Goal: Use online tool/utility: Utilize a website feature to perform a specific function

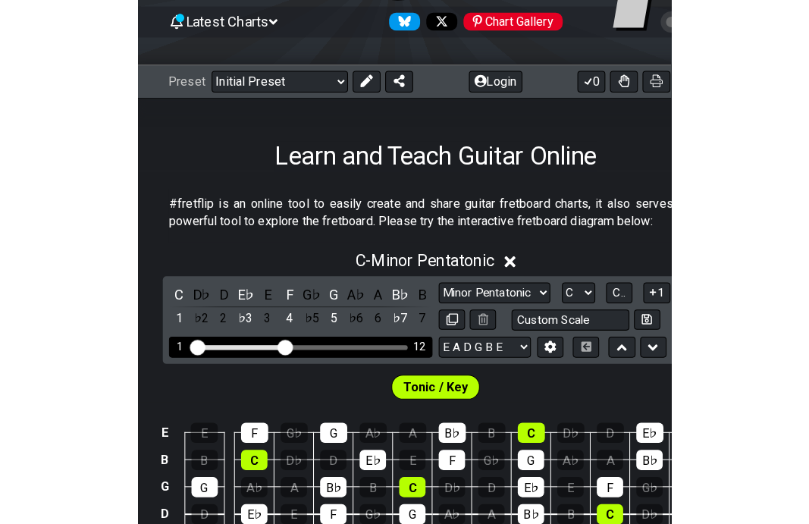
scroll to position [303, 0]
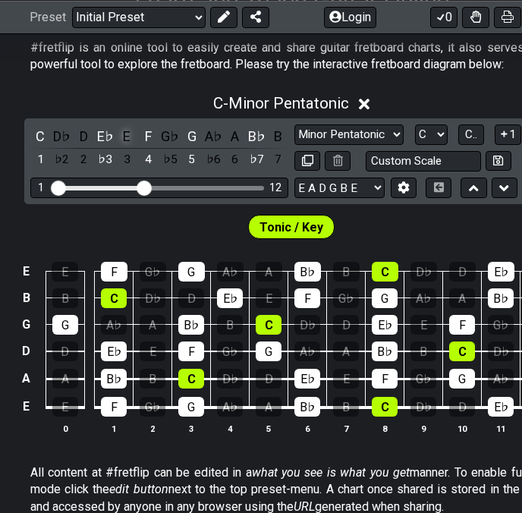
click at [125, 133] on div "E" at bounding box center [127, 136] width 20 height 20
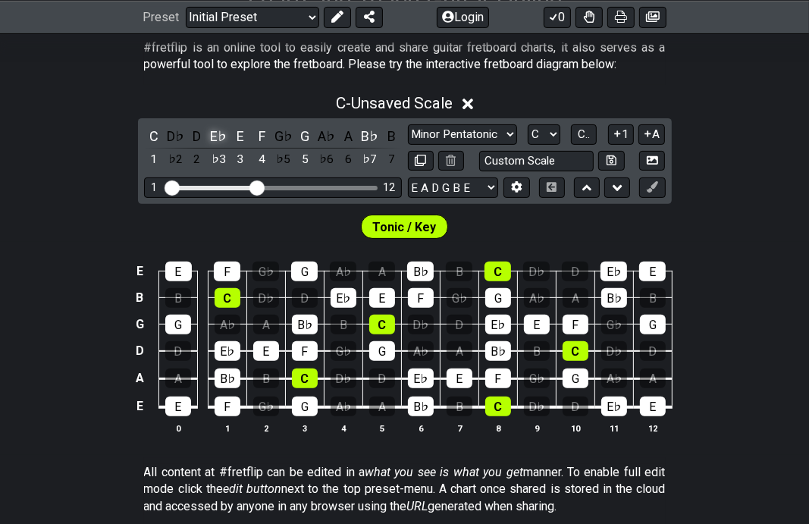
click at [217, 134] on div "E♭" at bounding box center [219, 136] width 20 height 20
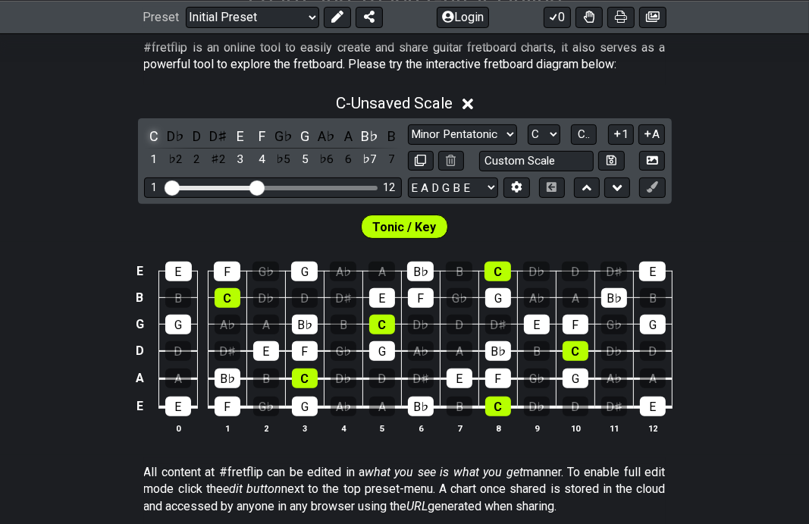
click at [157, 130] on div "C" at bounding box center [154, 136] width 20 height 20
click at [151, 159] on div "1" at bounding box center [154, 159] width 20 height 20
click at [240, 162] on div "3" at bounding box center [241, 159] width 20 height 20
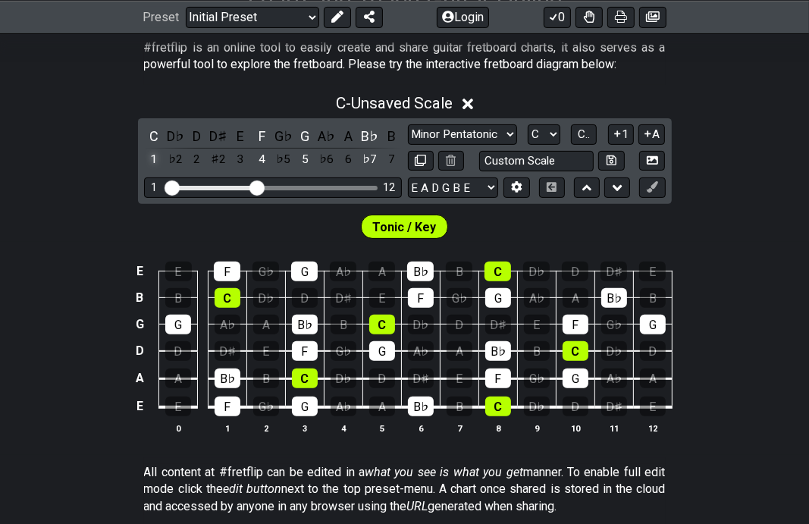
click at [158, 160] on div "1" at bounding box center [154, 159] width 20 height 20
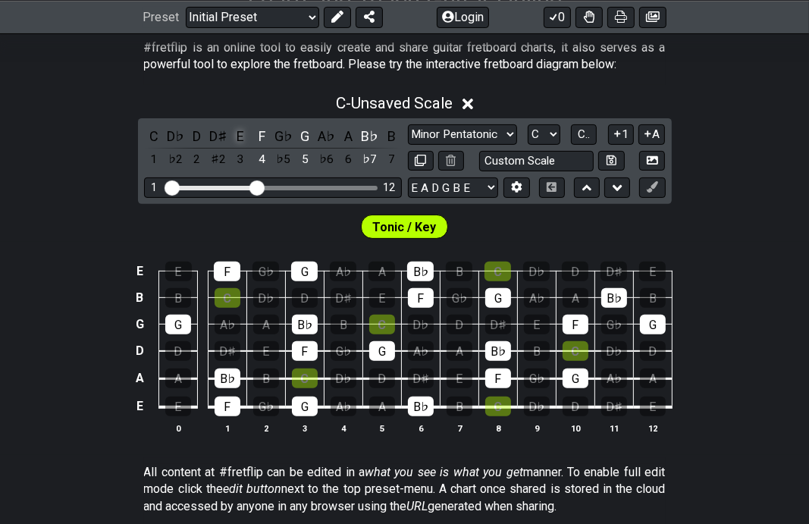
click at [250, 129] on div "E" at bounding box center [241, 136] width 20 height 20
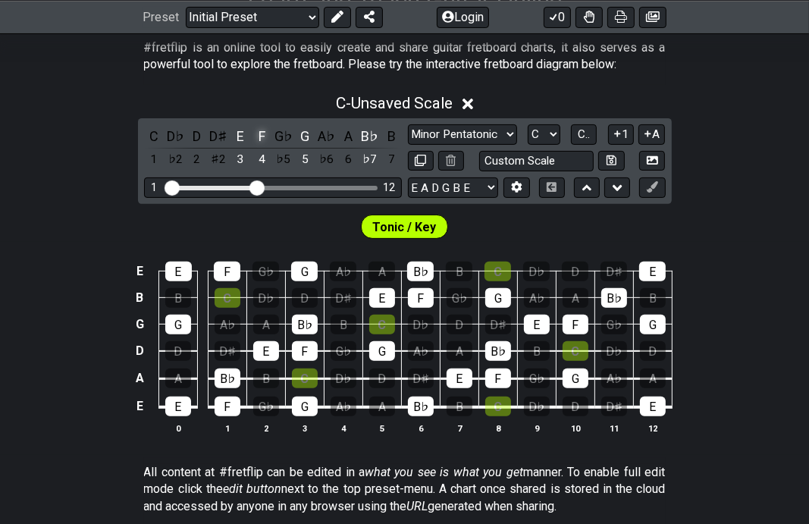
click at [259, 136] on div "F" at bounding box center [262, 136] width 20 height 20
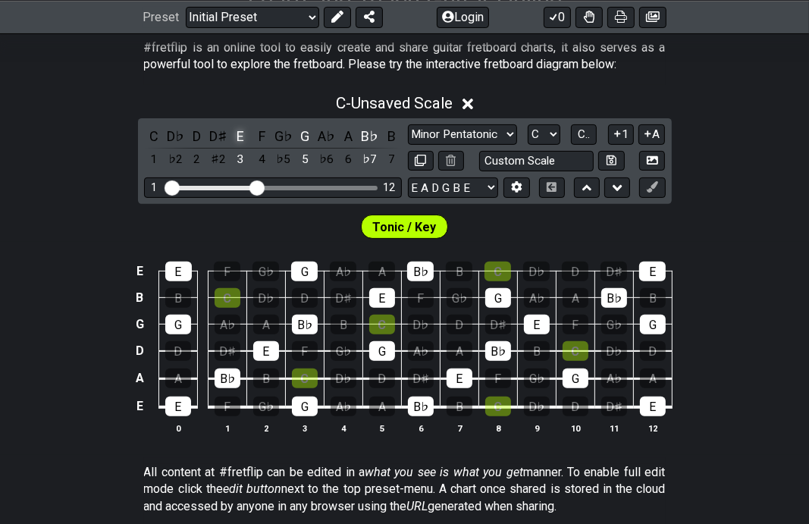
click at [243, 126] on div "E" at bounding box center [241, 136] width 20 height 20
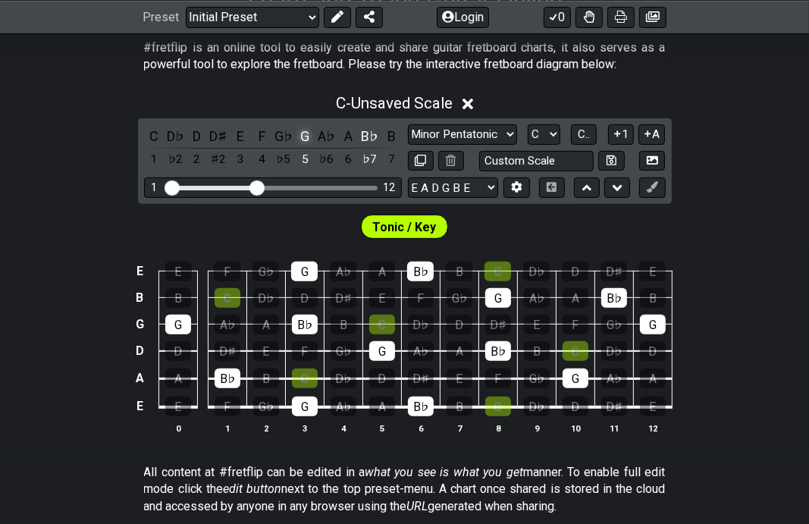
drag, startPoint x: 306, startPoint y: 134, endPoint x: 315, endPoint y: 156, distance: 23.8
click at [306, 134] on div "G" at bounding box center [305, 136] width 20 height 20
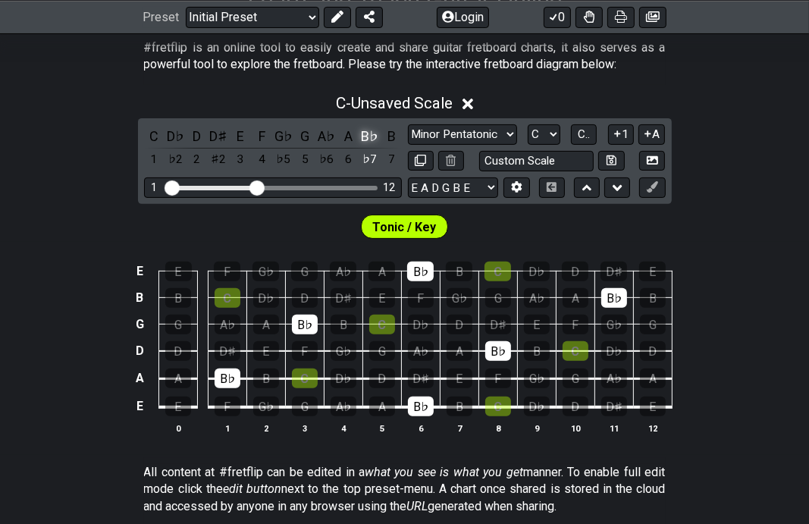
click at [367, 133] on div "B♭" at bounding box center [370, 136] width 20 height 20
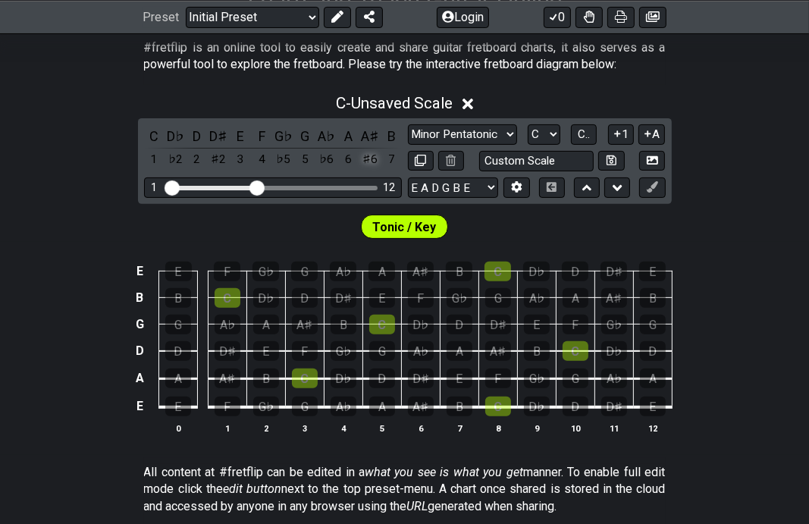
click at [369, 159] on div "♯6" at bounding box center [370, 159] width 20 height 20
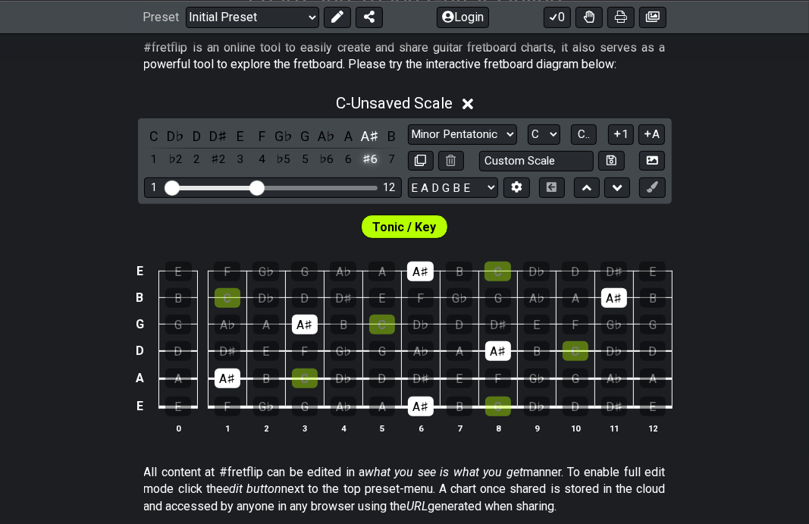
click at [366, 159] on div "♯6" at bounding box center [370, 159] width 20 height 20
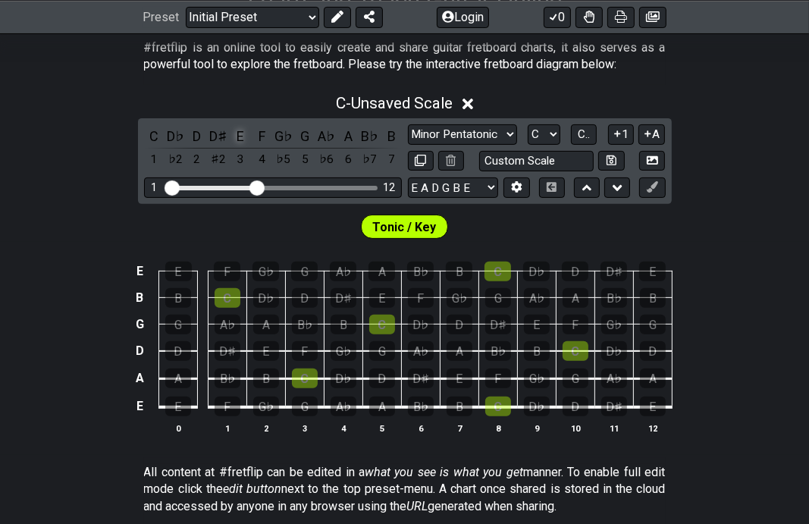
click at [243, 128] on div "E" at bounding box center [241, 136] width 20 height 20
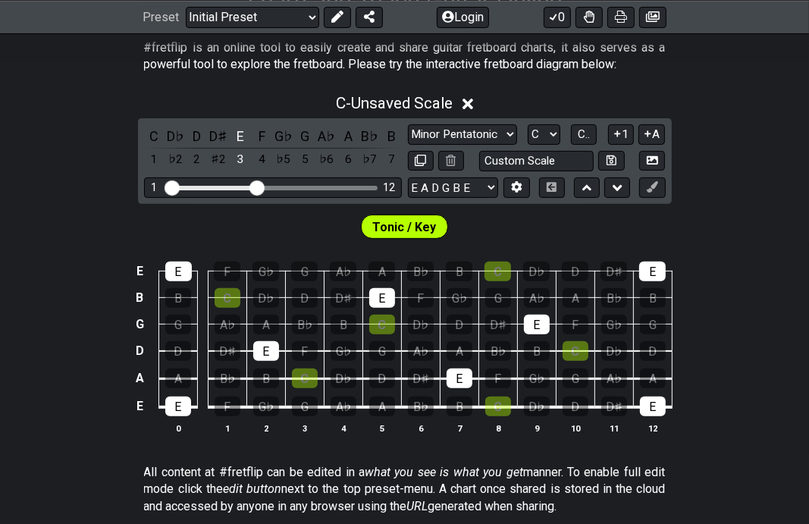
click at [521, 236] on div "Tonic / Key" at bounding box center [404, 223] width 809 height 38
click at [492, 131] on select "Minor Pentatonic Click to edit Minor Pentatonic Major Pentatonic Minor Blues Ma…" at bounding box center [462, 134] width 109 height 20
select select "Minor Pentatonic"
click at [408, 124] on select "Minor Pentatonic Click to edit Minor Pentatonic Major Pentatonic Minor Blues Ma…" at bounding box center [462, 134] width 109 height 20
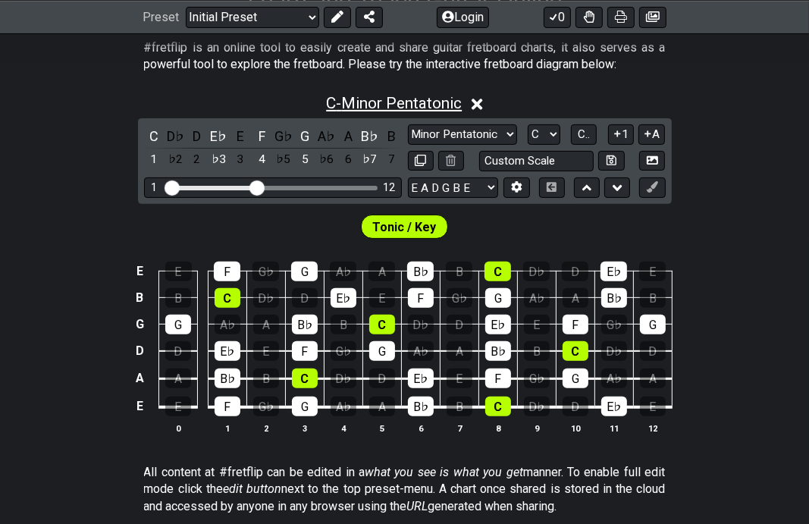
click at [373, 102] on span "C - Minor Pentatonic" at bounding box center [394, 103] width 136 height 18
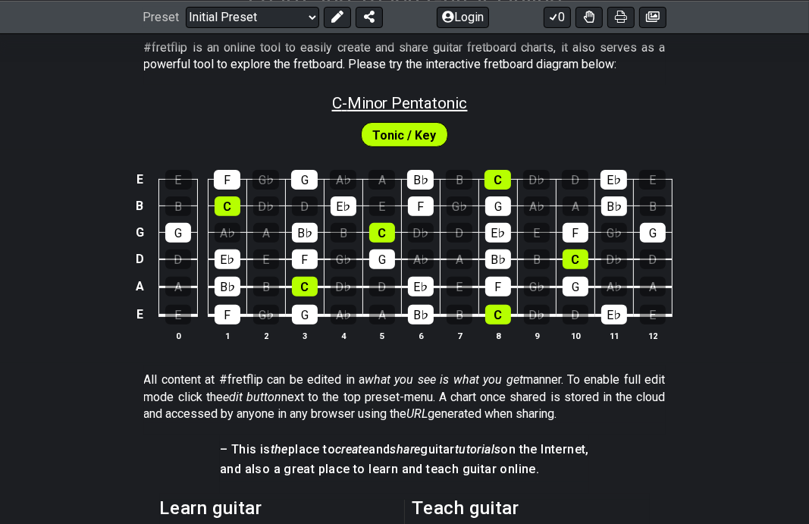
click at [380, 102] on span "C - Minor Pentatonic" at bounding box center [400, 103] width 136 height 18
select select "C"
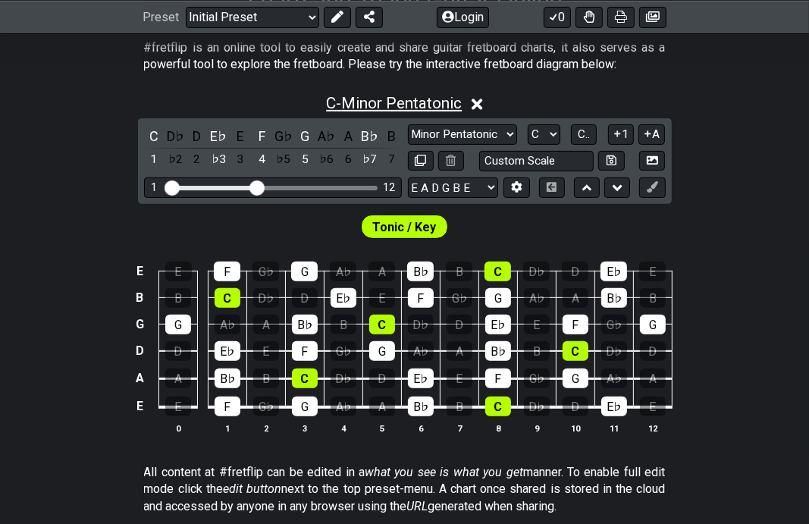
click at [380, 102] on span "C - Minor Pentatonic" at bounding box center [394, 103] width 136 height 18
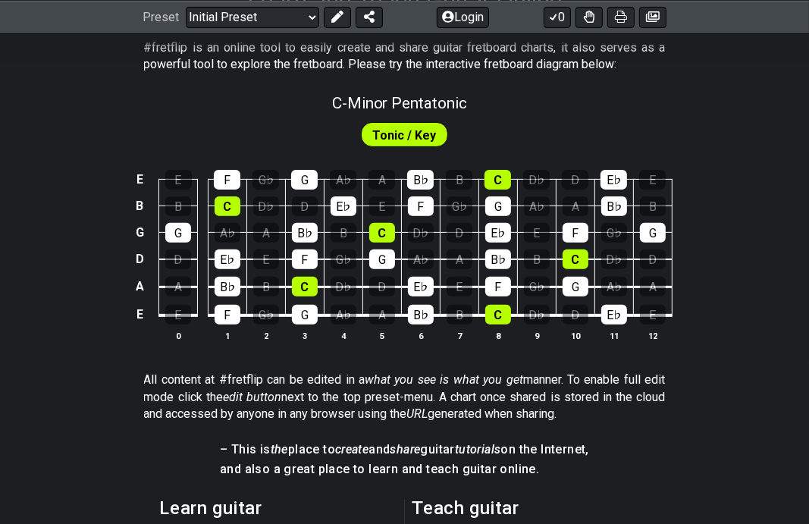
click at [407, 92] on div "C - Minor Pentatonic" at bounding box center [400, 98] width 136 height 27
select select "C"
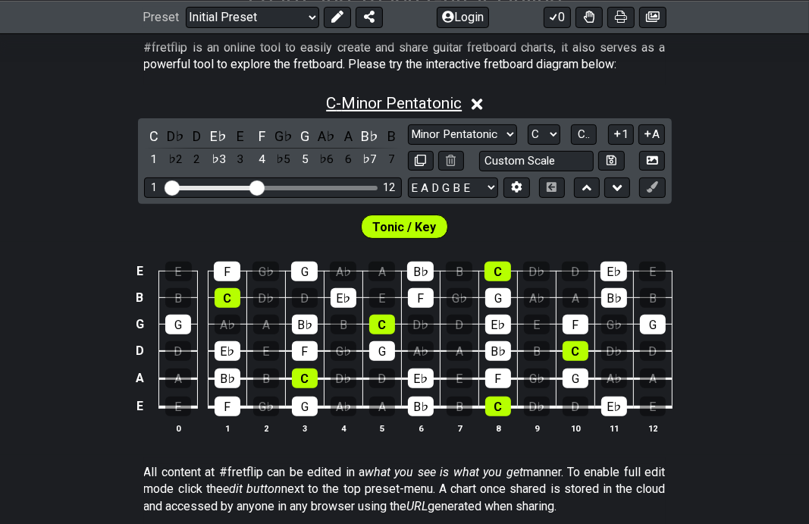
click at [407, 97] on span "C - Minor Pentatonic" at bounding box center [394, 103] width 136 height 18
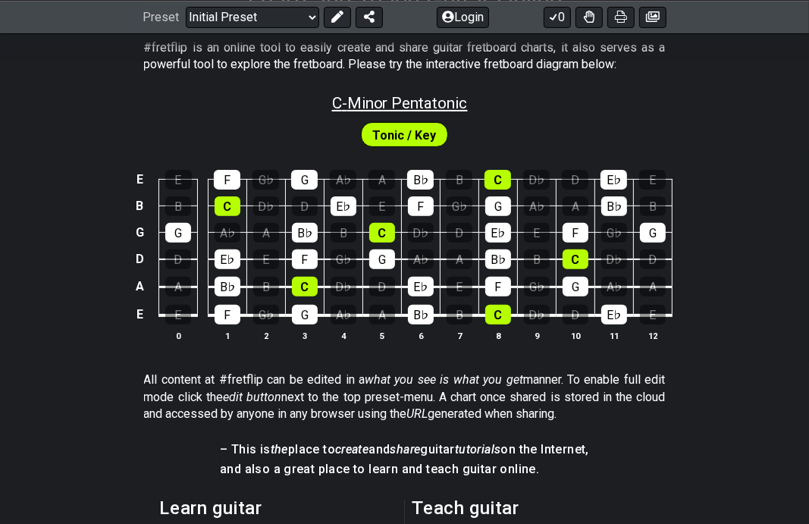
click at [407, 97] on span "C - Minor Pentatonic" at bounding box center [400, 103] width 136 height 18
select select "C"
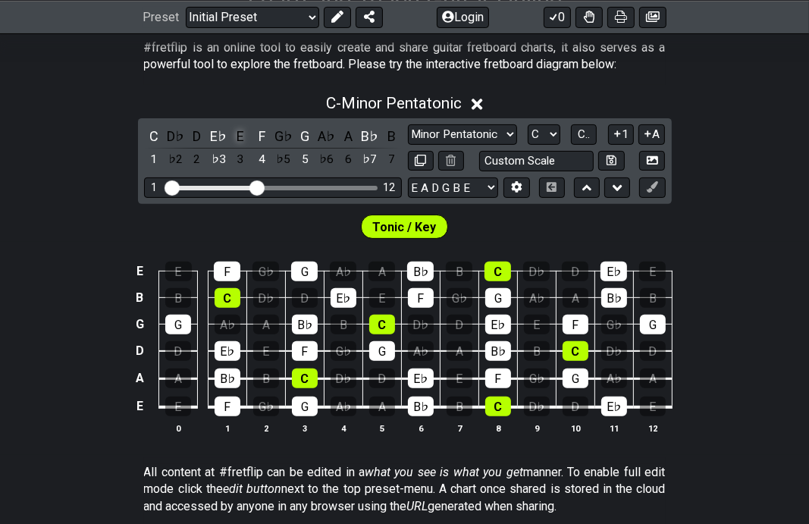
click at [240, 131] on div "E" at bounding box center [241, 136] width 20 height 20
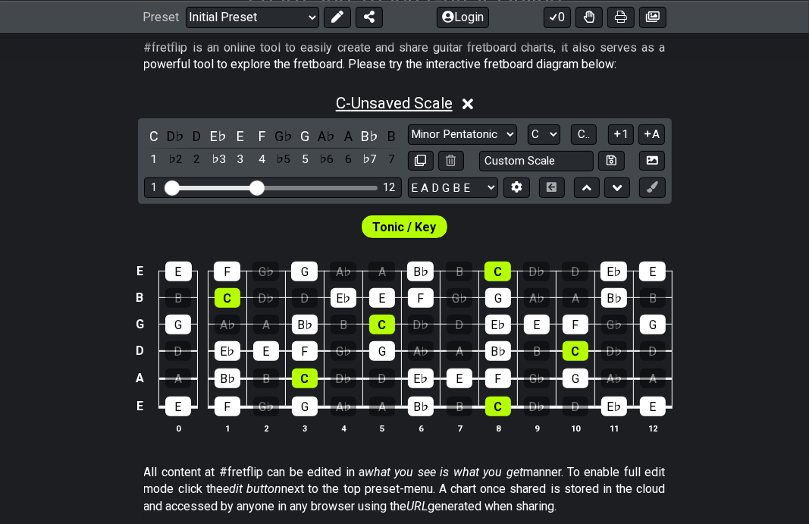
click at [386, 103] on span "C - Unsaved Scale" at bounding box center [394, 103] width 117 height 18
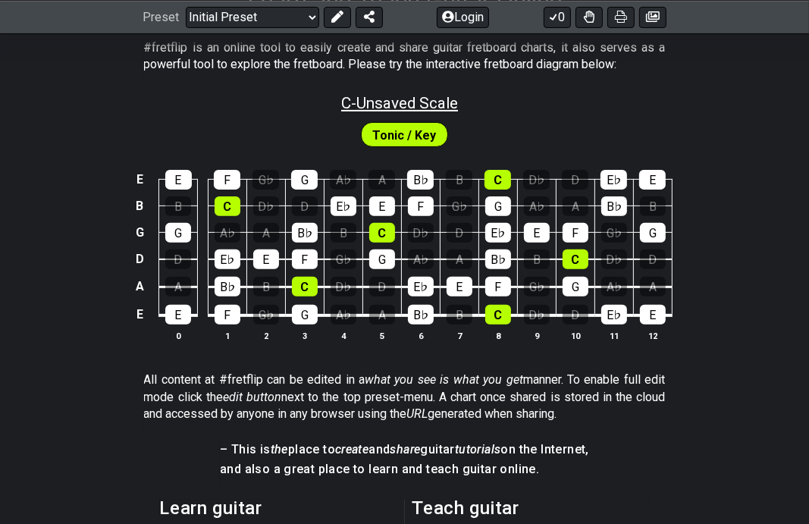
click at [386, 103] on span "C - Unsaved Scale" at bounding box center [399, 103] width 117 height 18
select select "C"
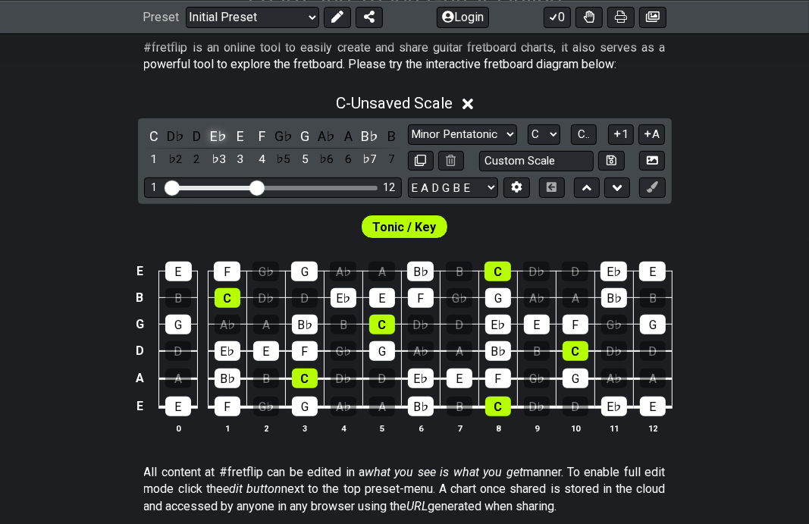
click at [218, 136] on div "E♭" at bounding box center [219, 136] width 20 height 20
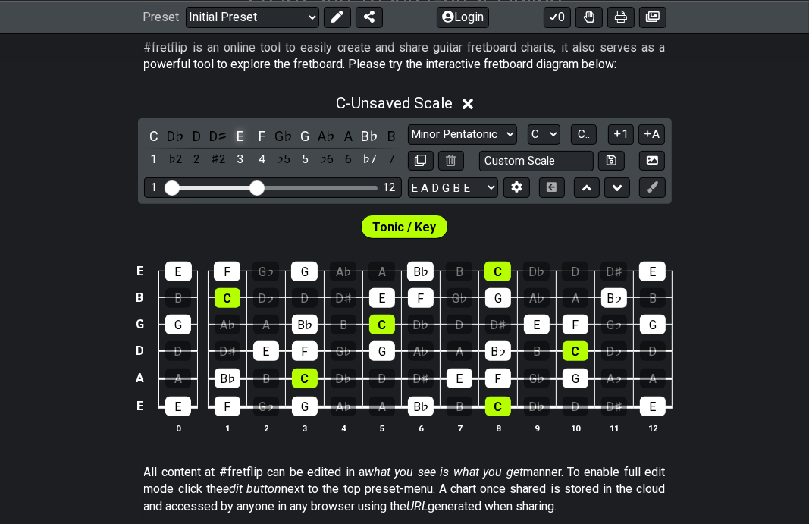
click at [242, 136] on div "E" at bounding box center [241, 136] width 20 height 20
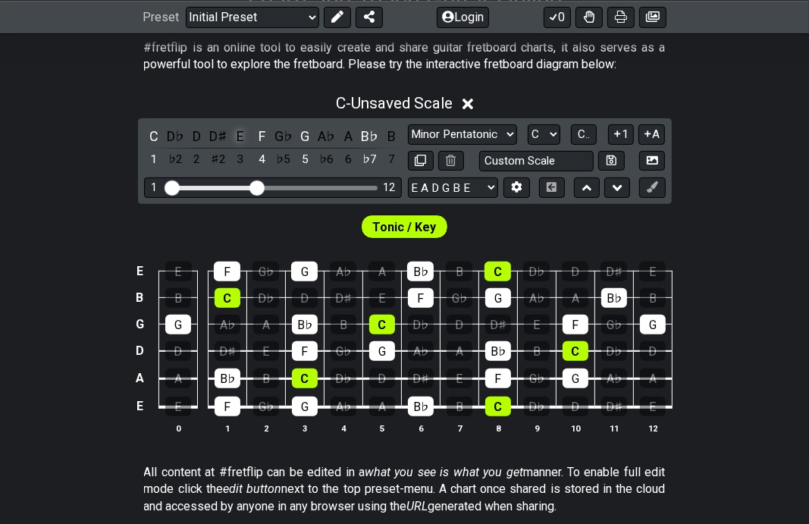
click at [242, 136] on div "E" at bounding box center [241, 136] width 20 height 20
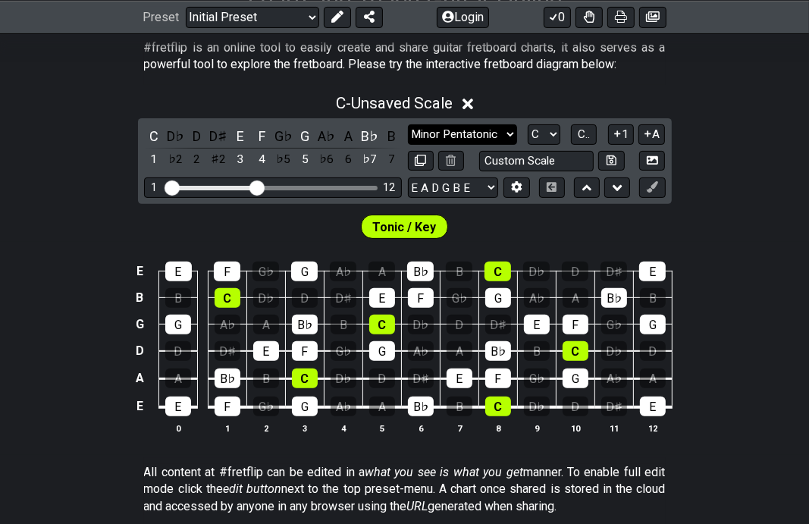
click at [433, 136] on select "Minor Pentatonic Click to edit Minor Pentatonic Major Pentatonic Minor Blues Ma…" at bounding box center [462, 134] width 109 height 20
click at [408, 124] on select "Minor Pentatonic Click to edit Minor Pentatonic Major Pentatonic Minor Blues Ma…" at bounding box center [462, 134] width 109 height 20
click at [469, 108] on icon at bounding box center [468, 104] width 11 height 11
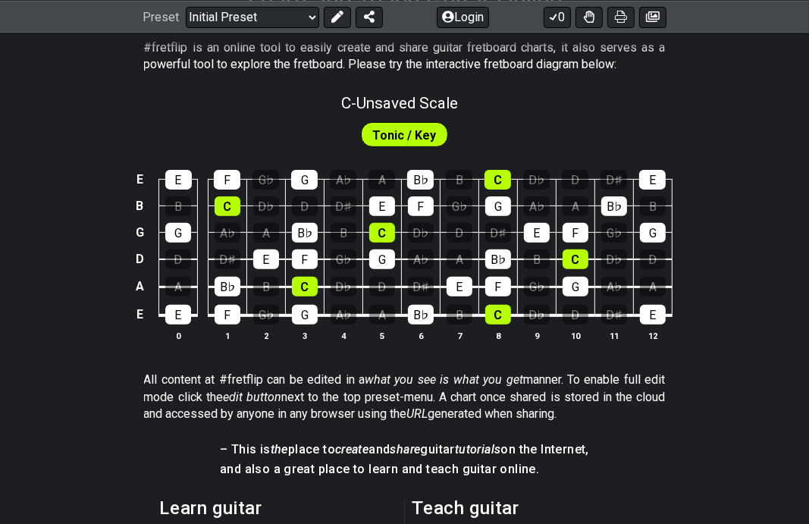
click at [396, 132] on span "Tonic / Key" at bounding box center [405, 135] width 64 height 22
click at [400, 101] on span "C - Unsaved Scale" at bounding box center [399, 103] width 117 height 18
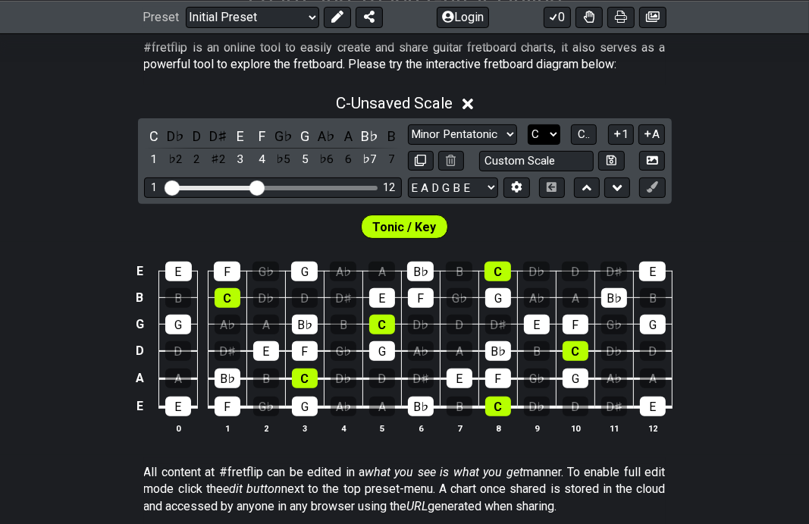
click at [521, 138] on select "A♭ A A♯ B♭ B C C♯ D♭ D D♯ E♭ E F F♯ G♭ G G♯" at bounding box center [544, 134] width 33 height 20
select select "E"
click at [521, 124] on select "A♭ A A♯ B♭ B C C♯ D♭ D D♯ E♭ E F F♯ G♭ G G♯" at bounding box center [544, 134] width 33 height 20
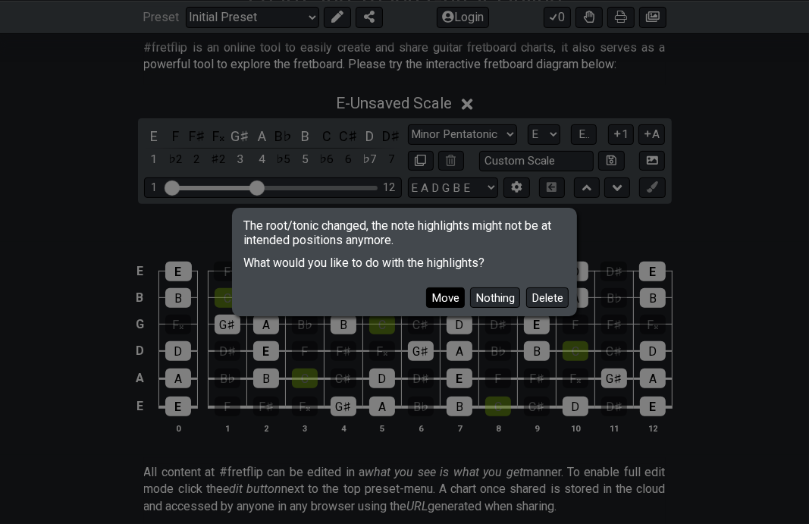
click at [451, 300] on button "Move" at bounding box center [445, 298] width 39 height 20
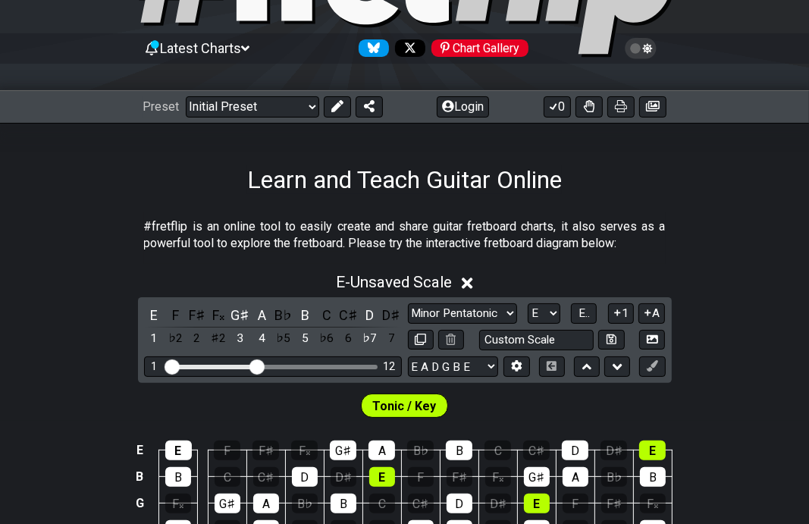
scroll to position [152, 0]
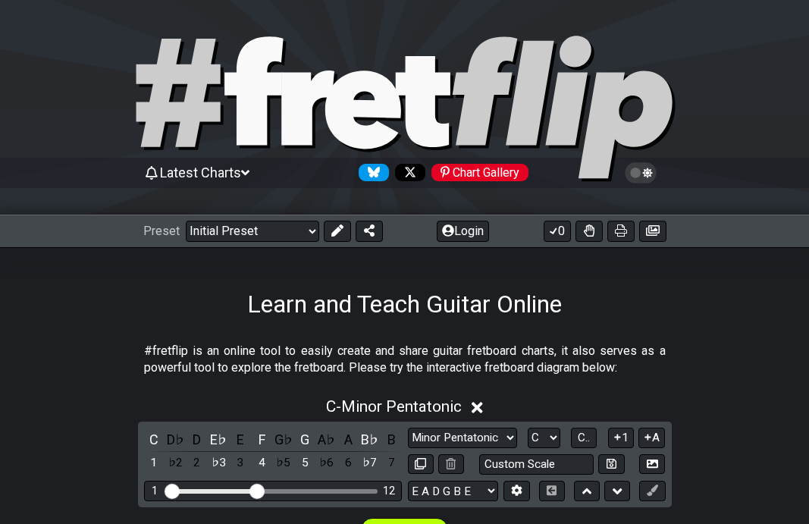
scroll to position [152, 0]
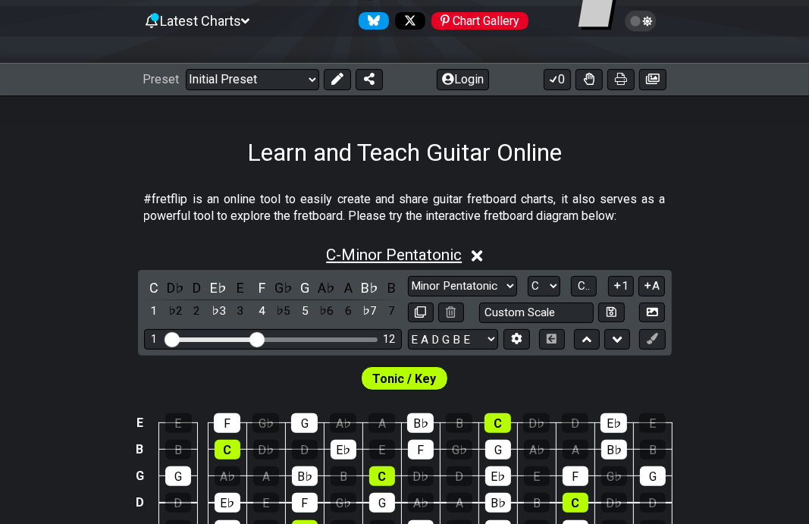
click at [348, 251] on span "C - Minor Pentatonic" at bounding box center [394, 255] width 136 height 18
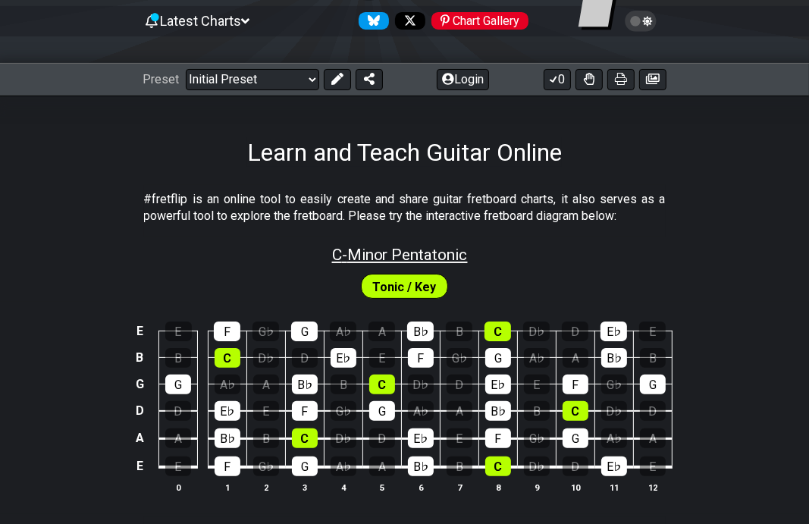
click at [388, 251] on span "C - Minor Pentatonic" at bounding box center [400, 255] width 136 height 18
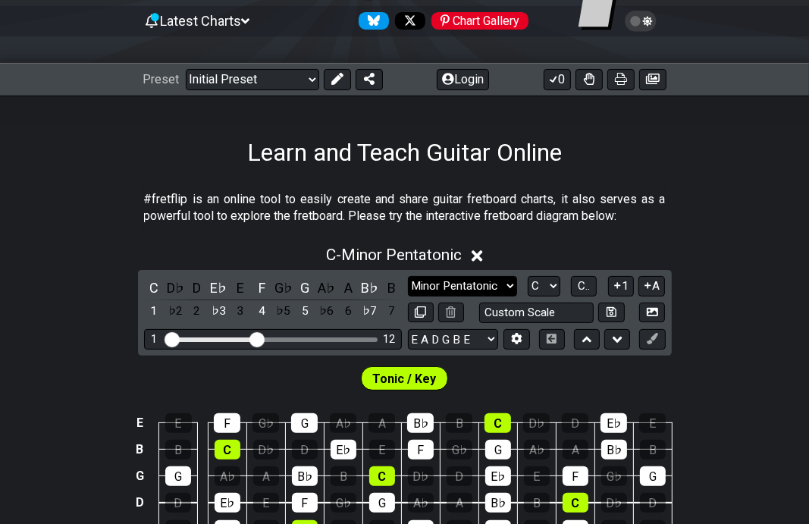
click at [473, 288] on select "Minor Pentatonic Click to edit Minor Pentatonic Major Pentatonic Minor Blues Ma…" at bounding box center [462, 286] width 109 height 20
click at [544, 286] on select "A♭ A A♯ B♭ B C C♯ D♭ D D♯ E♭ E F F♯ G♭ G G♯" at bounding box center [544, 286] width 33 height 20
select select "E"
click at [528, 276] on select "A♭ A A♯ B♭ B C C♯ D♭ D D♯ E♭ E F F♯ G♭ G G♯" at bounding box center [544, 286] width 33 height 20
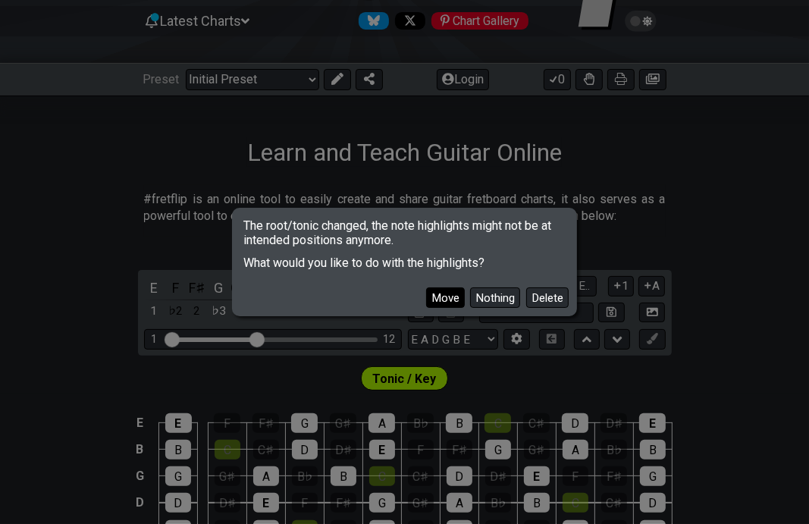
click at [451, 294] on button "Move" at bounding box center [445, 298] width 39 height 20
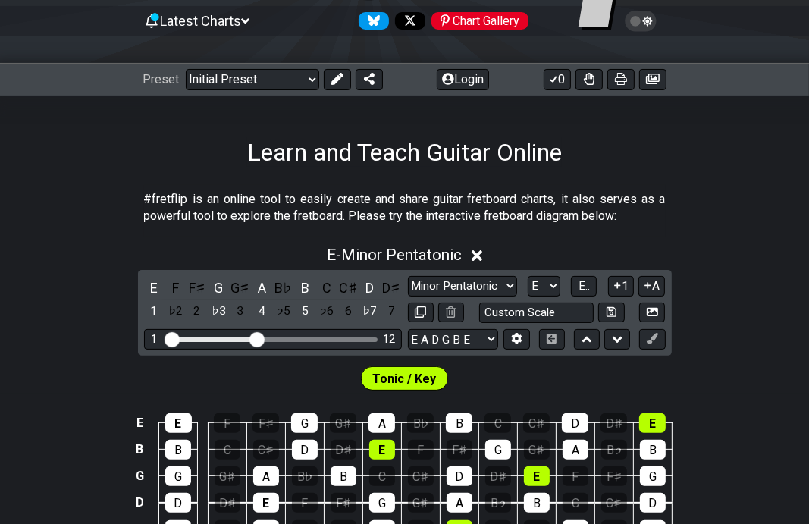
click at [196, 206] on p "#fretflip is an online tool to easily create and share guitar fretboard charts,…" at bounding box center [405, 208] width 522 height 34
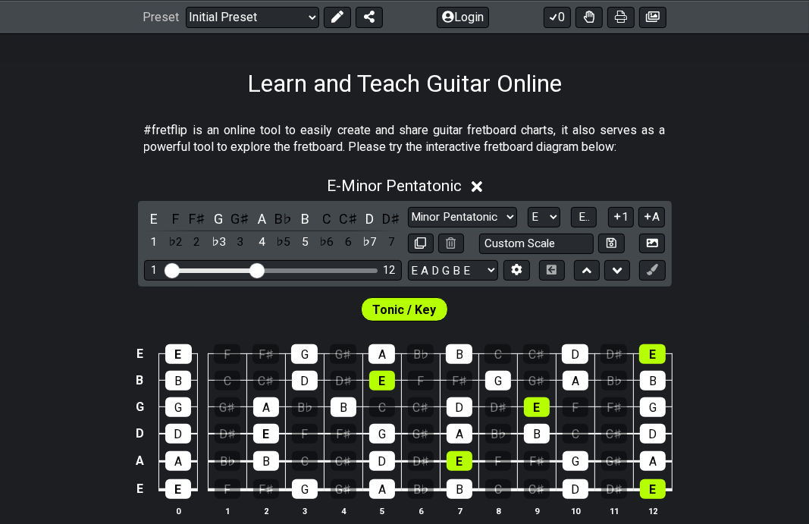
scroll to position [303, 0]
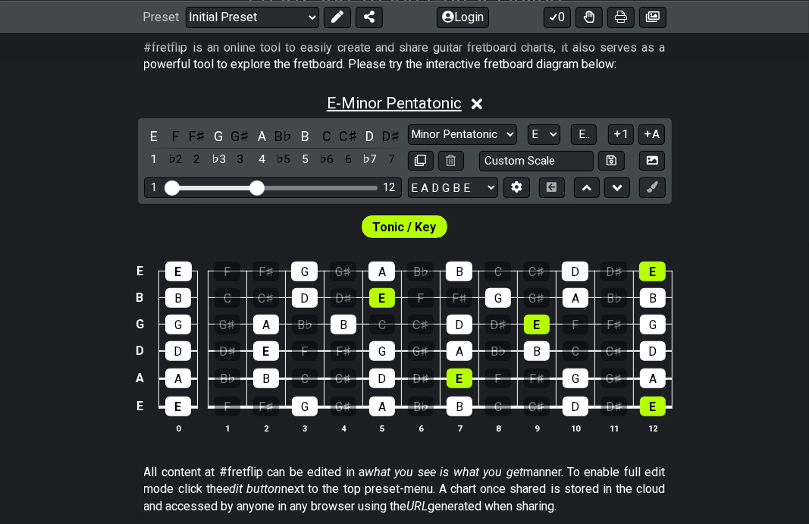
click at [382, 105] on span "E - Minor Pentatonic" at bounding box center [394, 103] width 135 height 18
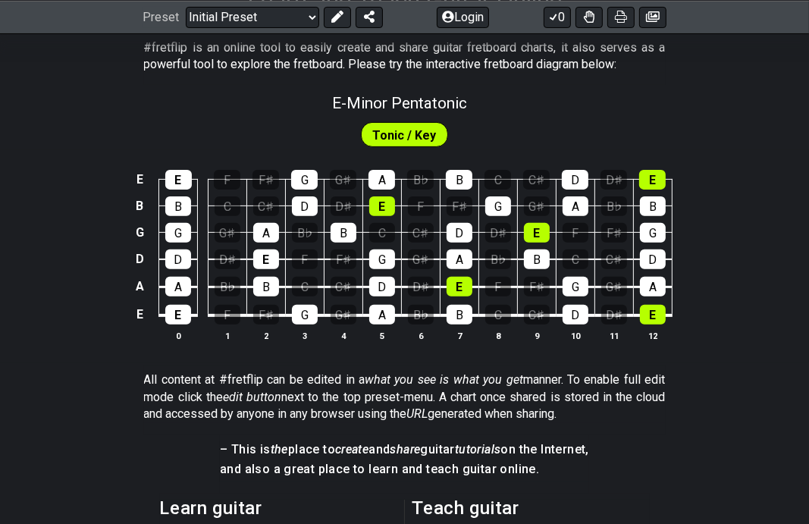
click at [713, 121] on div "Tonic / Key" at bounding box center [404, 131] width 809 height 38
click at [366, 102] on span "E - Minor Pentatonic" at bounding box center [399, 103] width 135 height 18
select select "E"
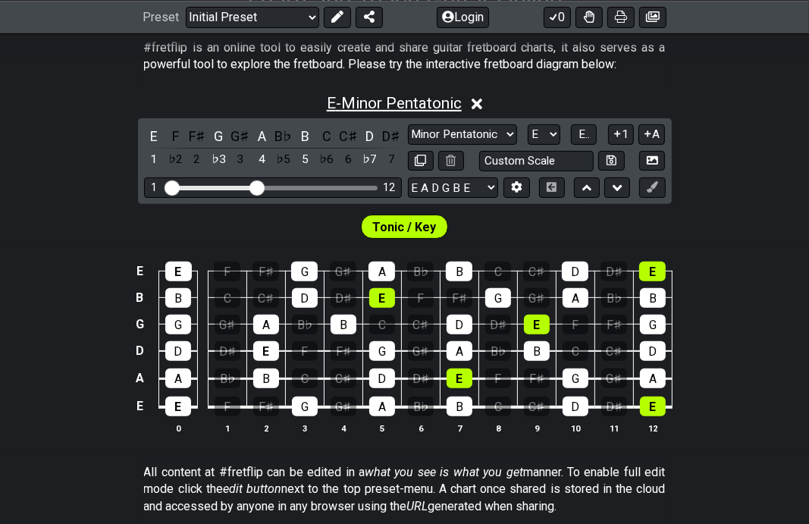
click at [379, 96] on span "E - Minor Pentatonic" at bounding box center [394, 103] width 135 height 18
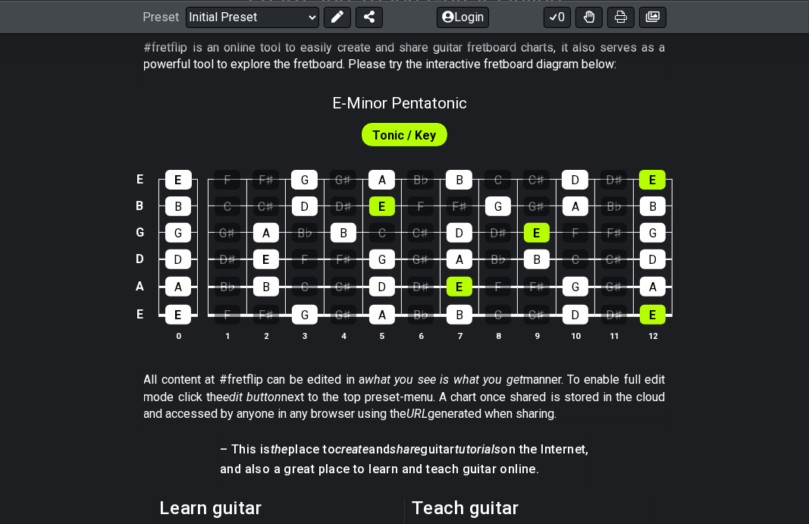
drag, startPoint x: 753, startPoint y: 148, endPoint x: 743, endPoint y: 149, distance: 9.2
click at [743, 149] on section "Tonic / Key E E F F♯ G G♯ A B♭ B C C♯ D D♯ E B B C C♯ D D♯ E F F♯ G G♯ A B♭ B G…" at bounding box center [404, 237] width 809 height 251
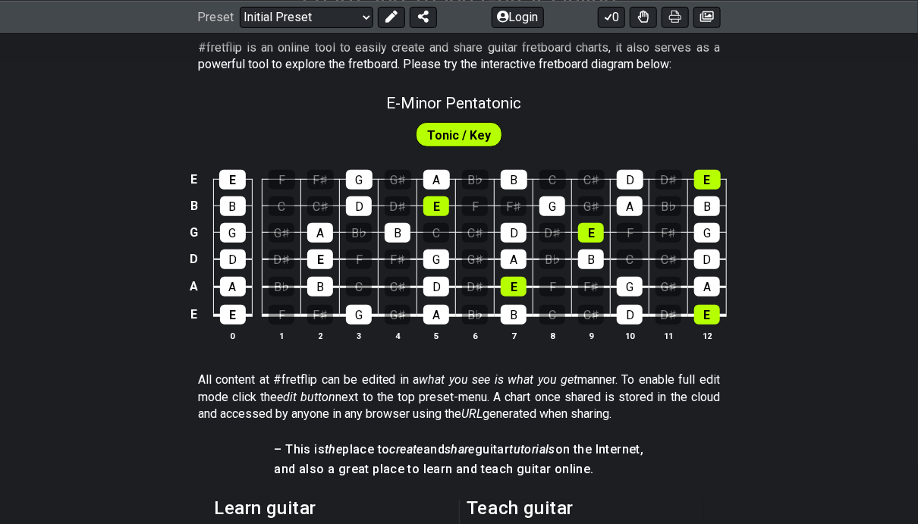
click at [442, 130] on span "Tonic / Key" at bounding box center [459, 135] width 64 height 22
click at [485, 156] on td "B♭" at bounding box center [475, 166] width 39 height 27
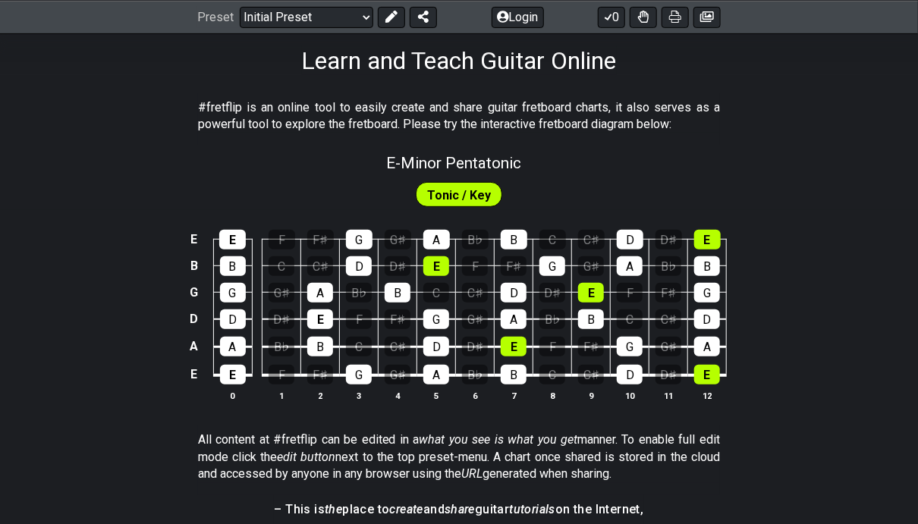
scroll to position [228, 0]
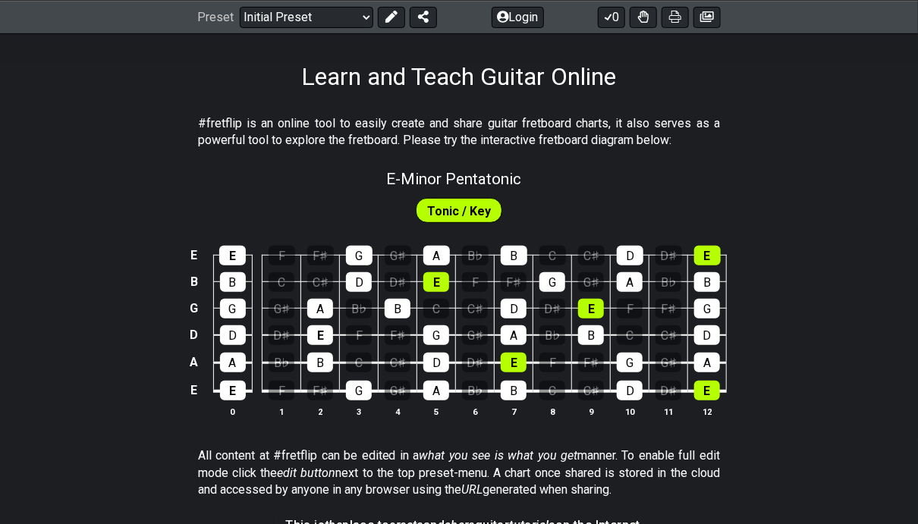
click at [467, 218] on span "Tonic / Key" at bounding box center [459, 211] width 64 height 22
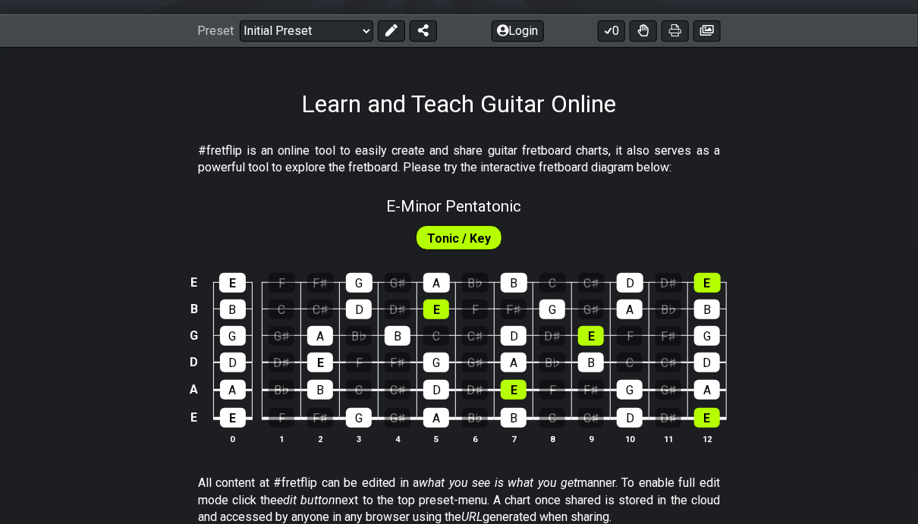
scroll to position [152, 0]
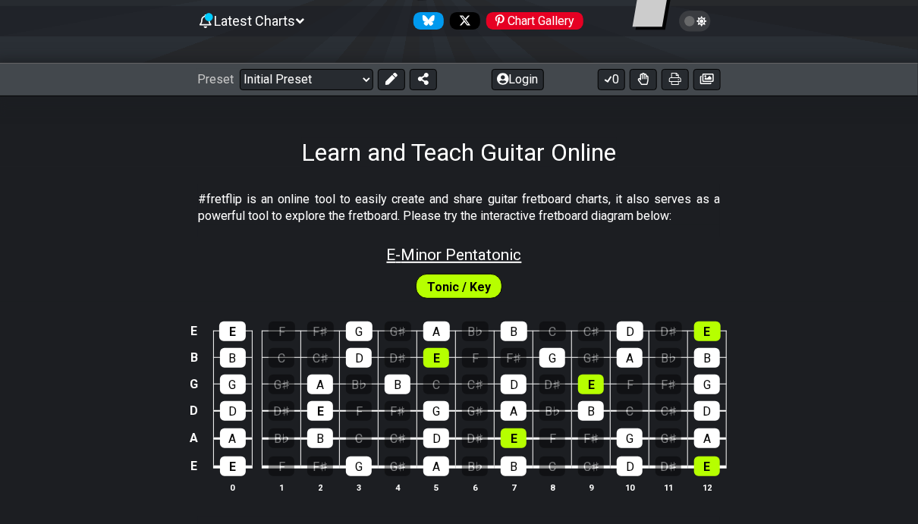
click at [456, 259] on span "E - Minor Pentatonic" at bounding box center [454, 255] width 135 height 18
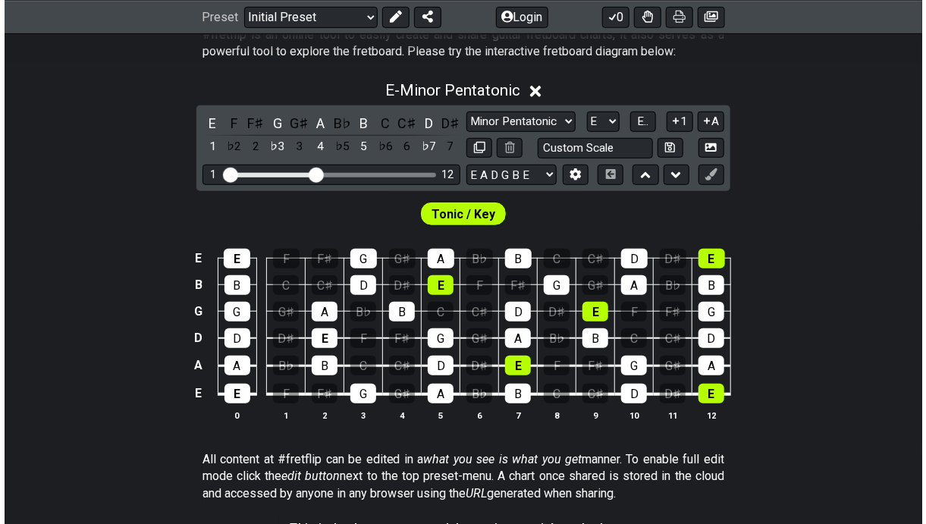
scroll to position [228, 0]
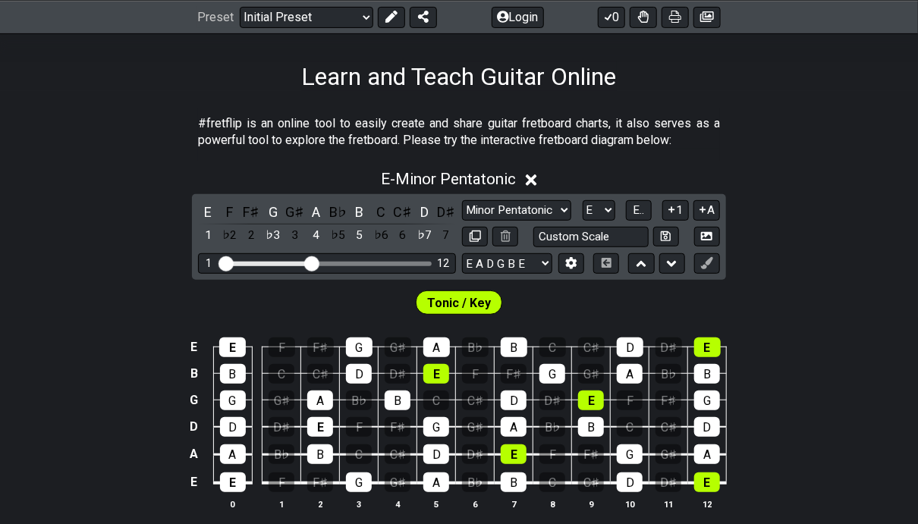
click at [593, 300] on div "Tonic / Key" at bounding box center [459, 299] width 918 height 38
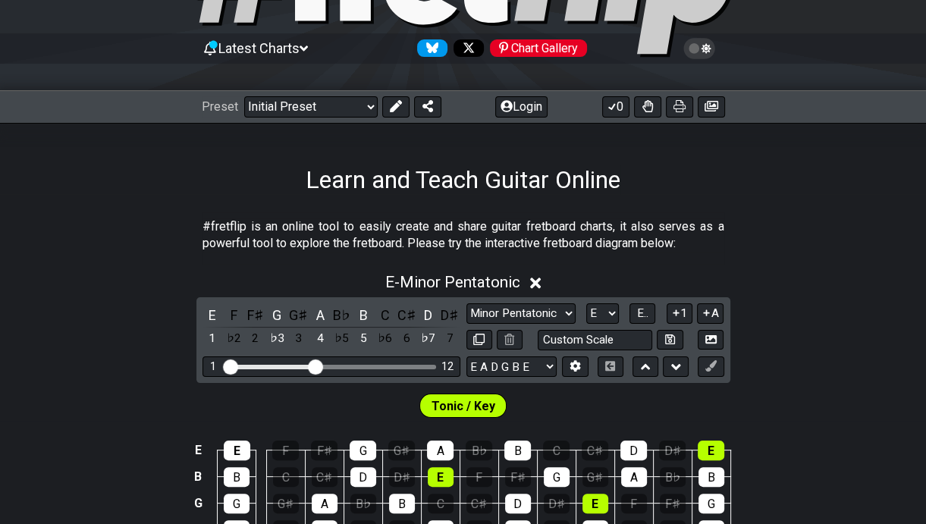
scroll to position [0, 0]
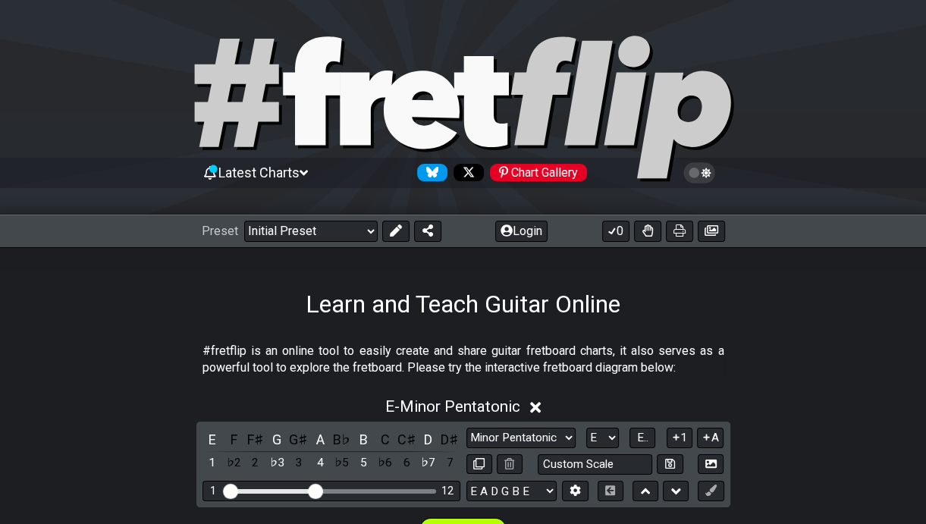
drag, startPoint x: 826, startPoint y: 328, endPoint x: 835, endPoint y: 322, distance: 10.3
click at [373, 108] on icon at bounding box center [463, 109] width 546 height 152
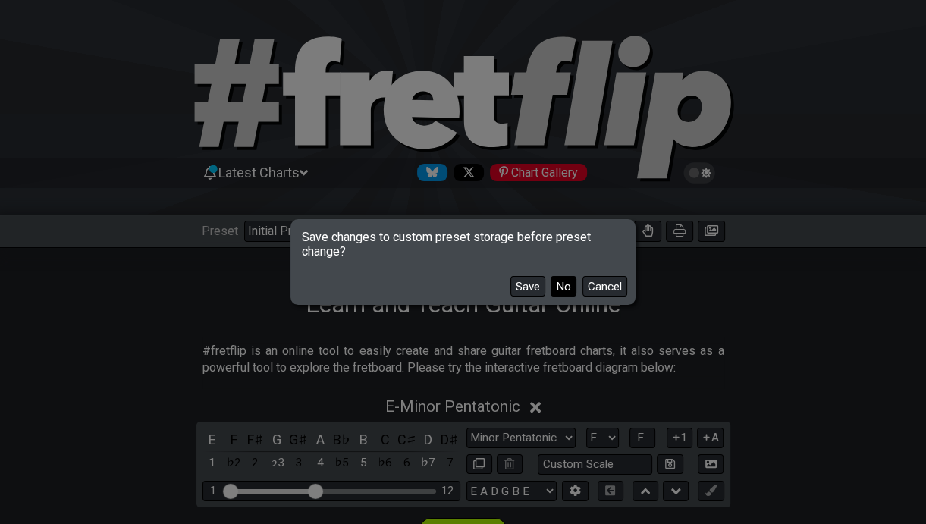
click at [560, 283] on button "No" at bounding box center [564, 286] width 26 height 20
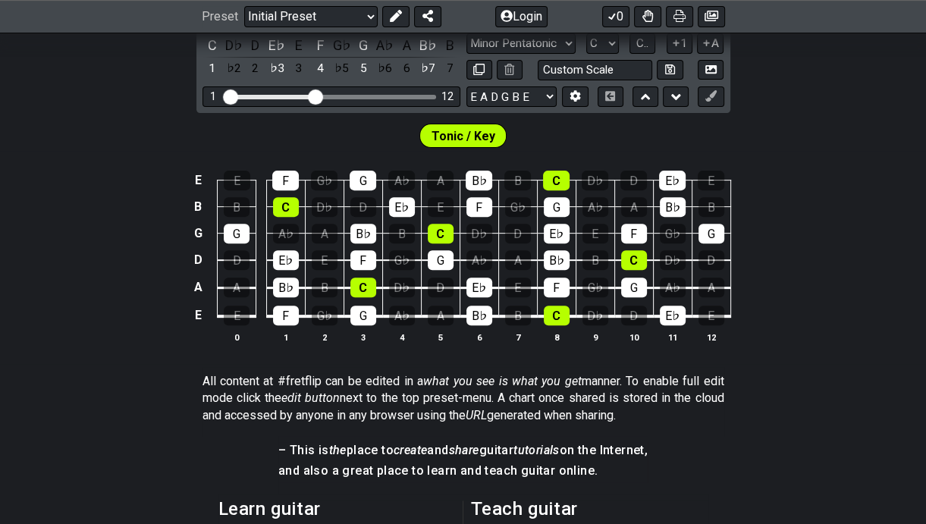
scroll to position [303, 0]
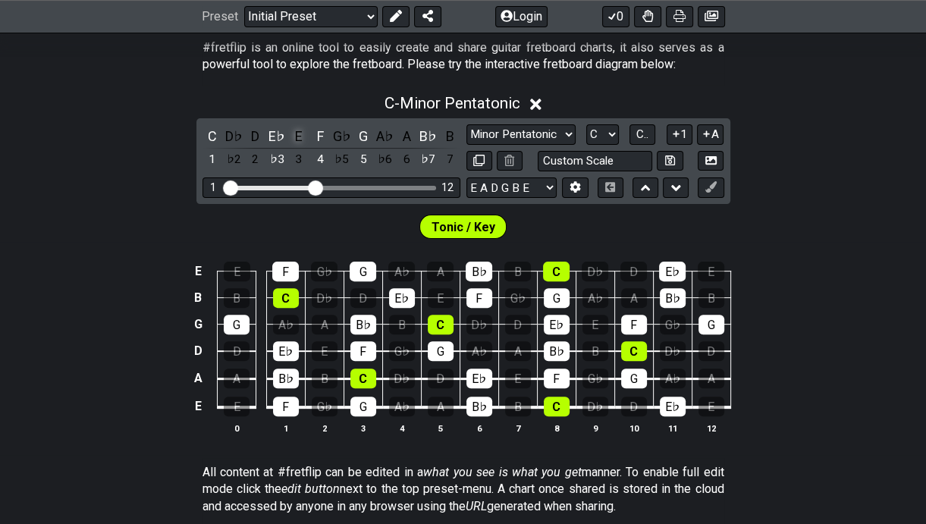
click at [297, 133] on div "E" at bounding box center [299, 136] width 20 height 20
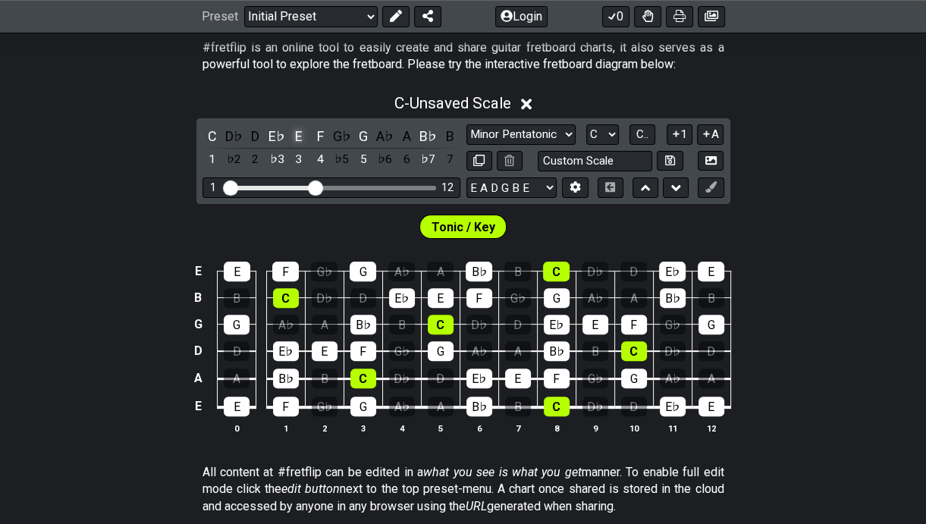
click at [298, 135] on div "E" at bounding box center [299, 136] width 20 height 20
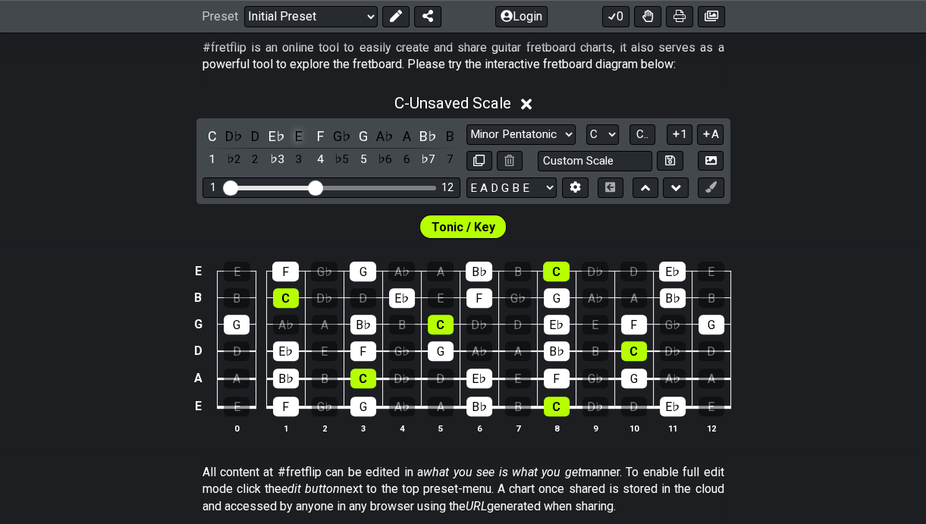
click at [298, 135] on div "E" at bounding box center [299, 136] width 20 height 20
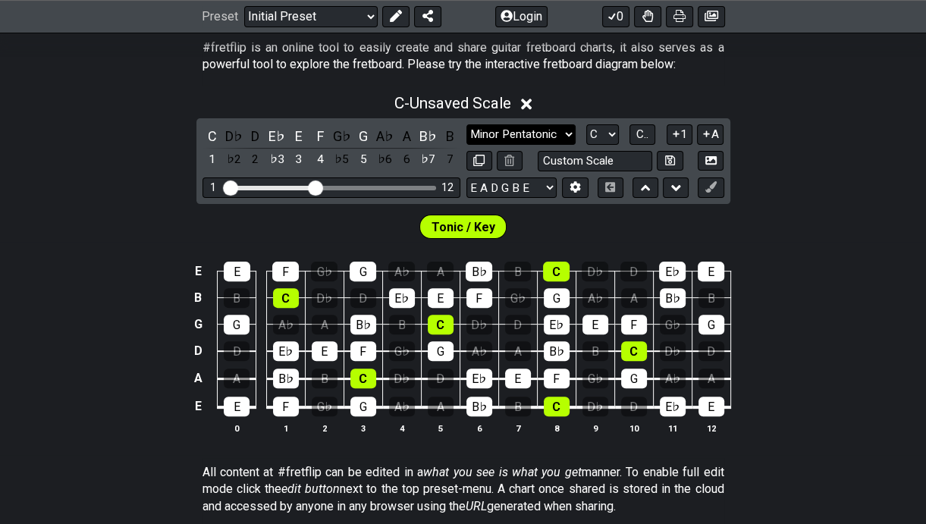
click at [498, 133] on select "Minor Pentatonic Click to edit Minor Pentatonic Major Pentatonic Minor Blues Ma…" at bounding box center [521, 134] width 109 height 20
click at [467, 124] on select "Minor Pentatonic Click to edit Minor Pentatonic Major Pentatonic Minor Blues Ma…" at bounding box center [521, 134] width 109 height 20
click at [293, 135] on div "E" at bounding box center [299, 136] width 20 height 20
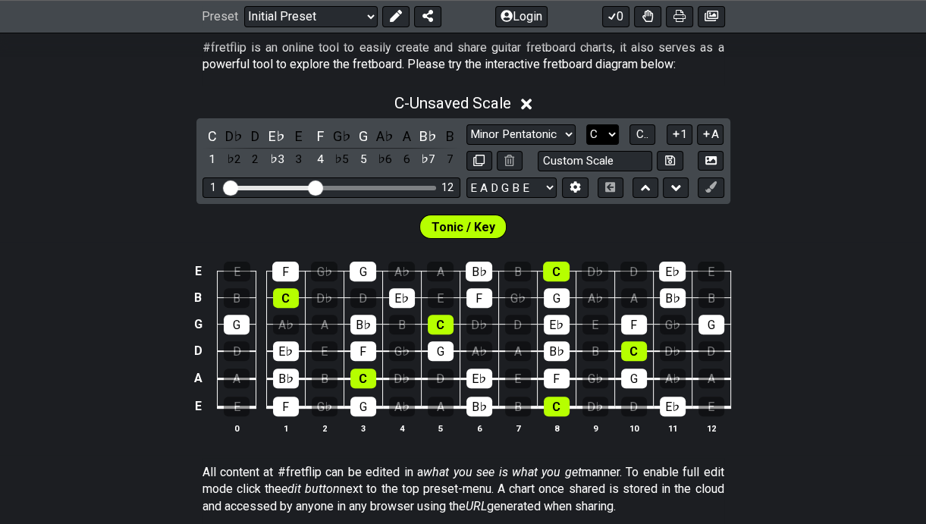
click at [618, 133] on select "A♭ A A♯ B♭ B C C♯ D♭ D D♯ E♭ E F F♯ G♭ G G♯" at bounding box center [602, 134] width 33 height 20
select select "E"
click at [586, 124] on select "A♭ A A♯ B♭ B C C♯ D♭ D D♯ E♭ E F F♯ G♭ G G♯" at bounding box center [602, 134] width 33 height 20
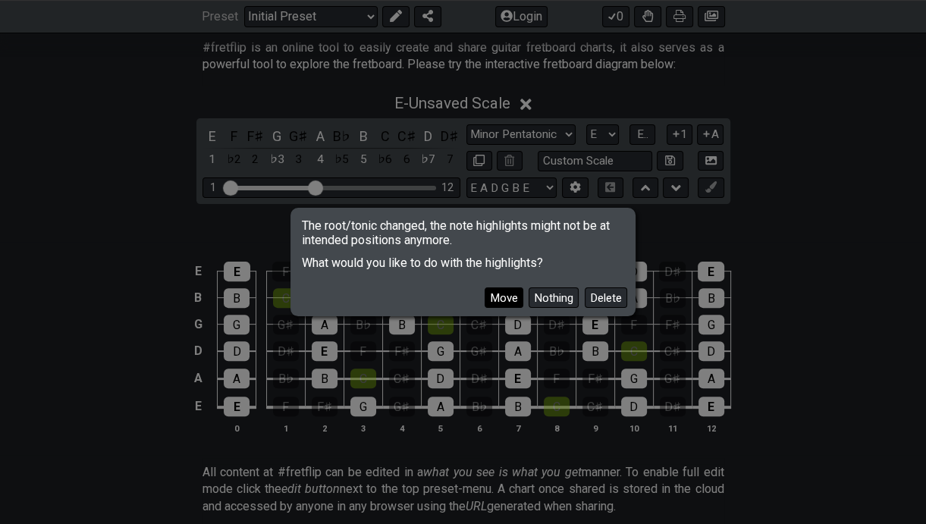
click at [502, 297] on button "Move" at bounding box center [504, 298] width 39 height 20
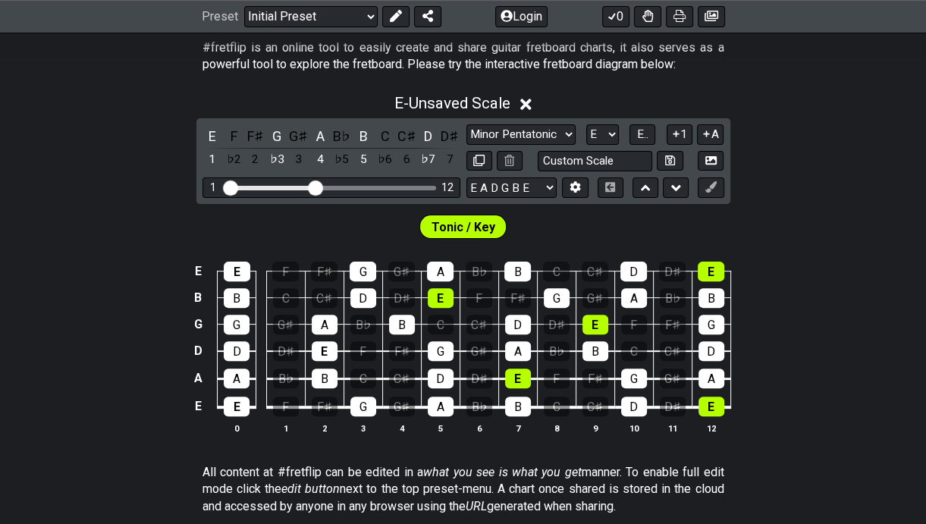
click at [809, 203] on div "E - Unsaved Scale E F F♯ G G♯ A B♭ B C C♯ D D♯ 1 ♭2 2 ♭3 3 4 ♭5 5 ♭6 6 ♭7 7 Min…" at bounding box center [463, 270] width 926 height 370
click at [510, 166] on button at bounding box center [510, 161] width 26 height 20
click at [505, 158] on icon at bounding box center [510, 160] width 10 height 11
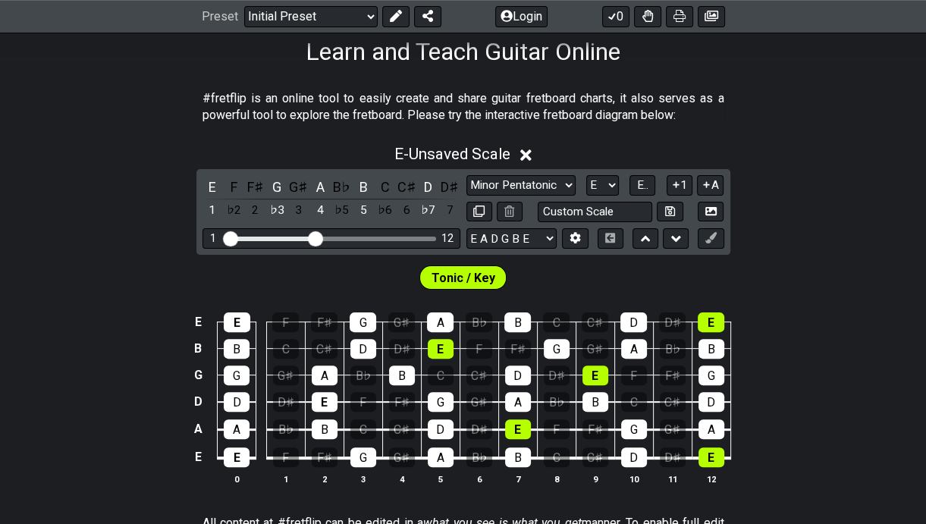
scroll to position [152, 0]
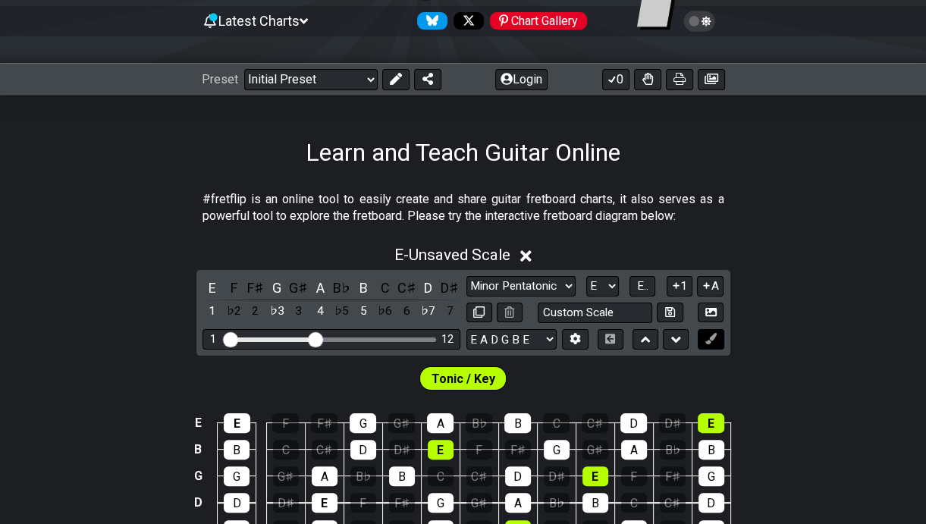
click at [711, 339] on icon at bounding box center [711, 338] width 11 height 11
click at [706, 311] on icon at bounding box center [711, 312] width 11 height 8
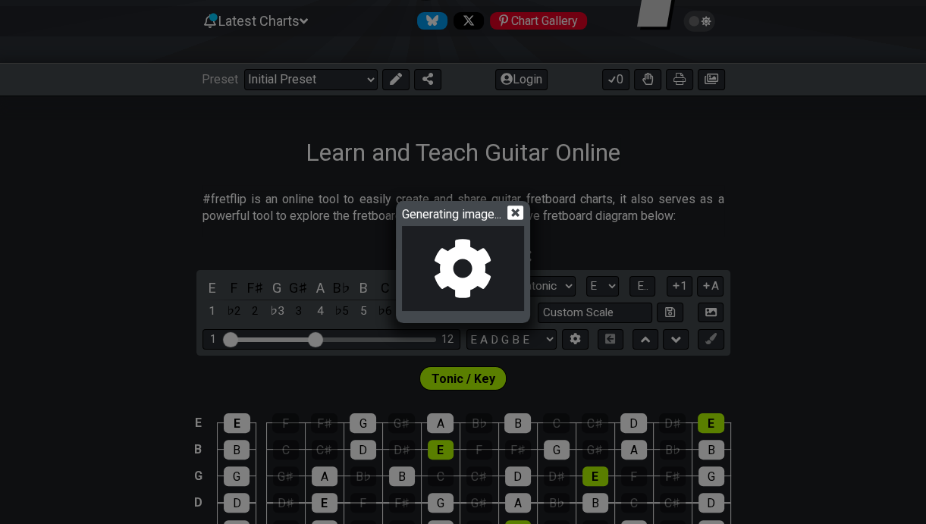
click at [197, 209] on div "Generating image..." at bounding box center [463, 262] width 926 height 524
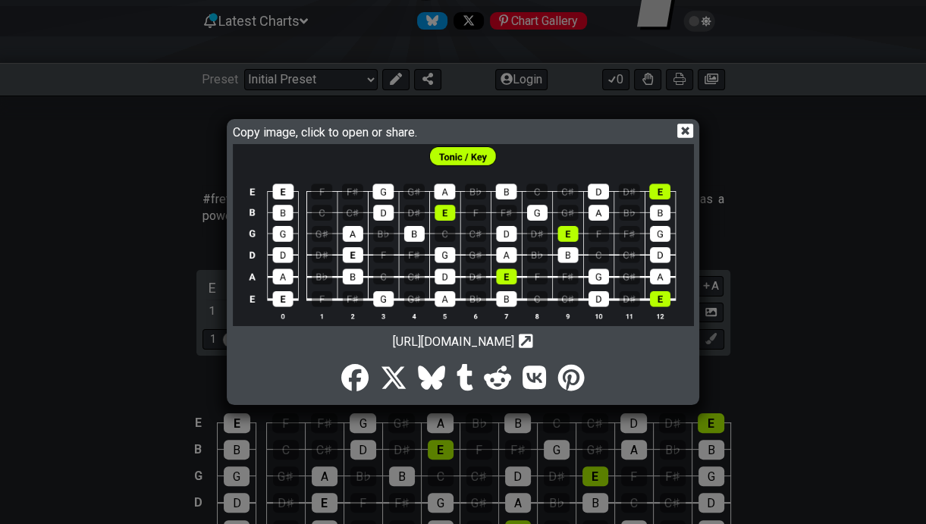
scroll to position [0, 0]
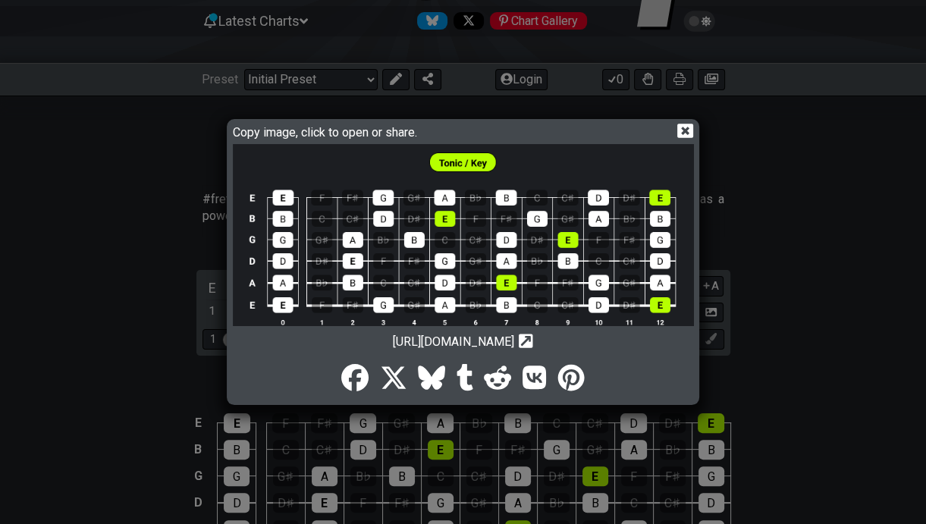
click at [689, 135] on icon at bounding box center [685, 131] width 16 height 14
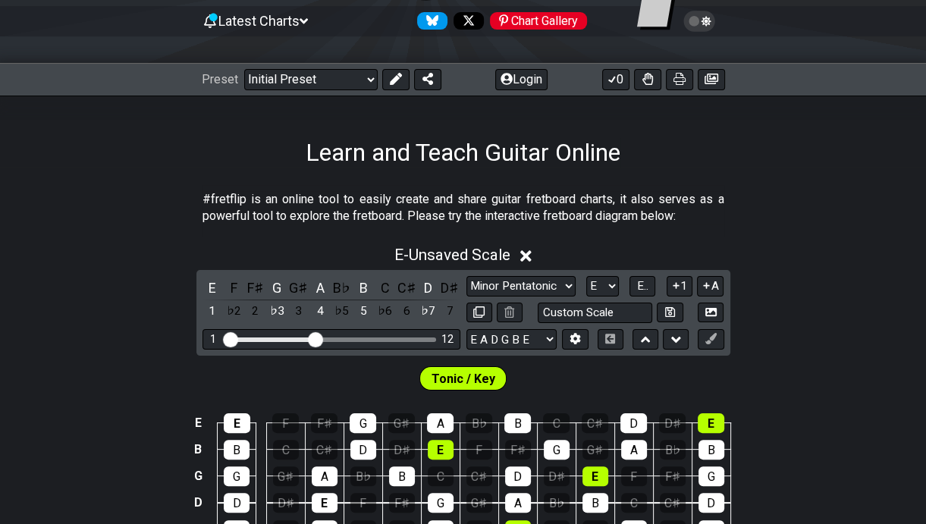
drag, startPoint x: 775, startPoint y: 222, endPoint x: 765, endPoint y: 237, distance: 17.7
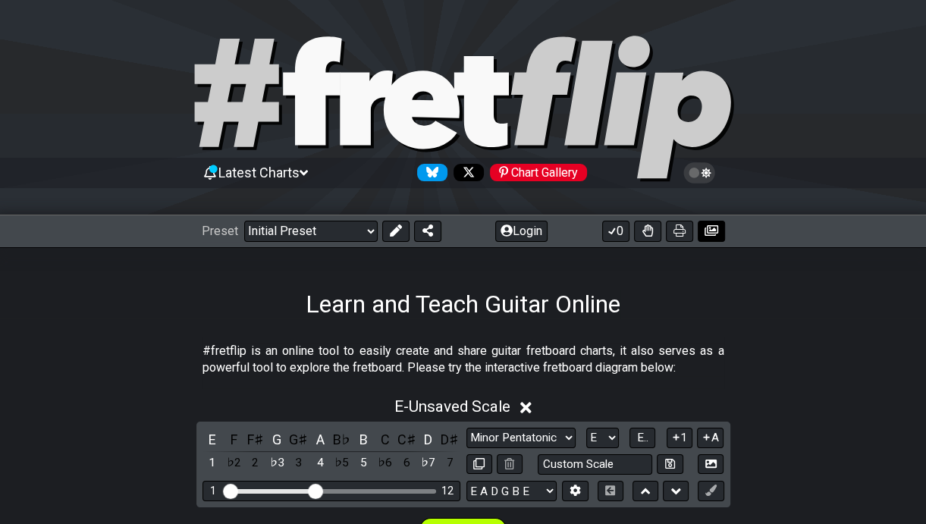
click at [710, 229] on icon at bounding box center [712, 231] width 14 height 12
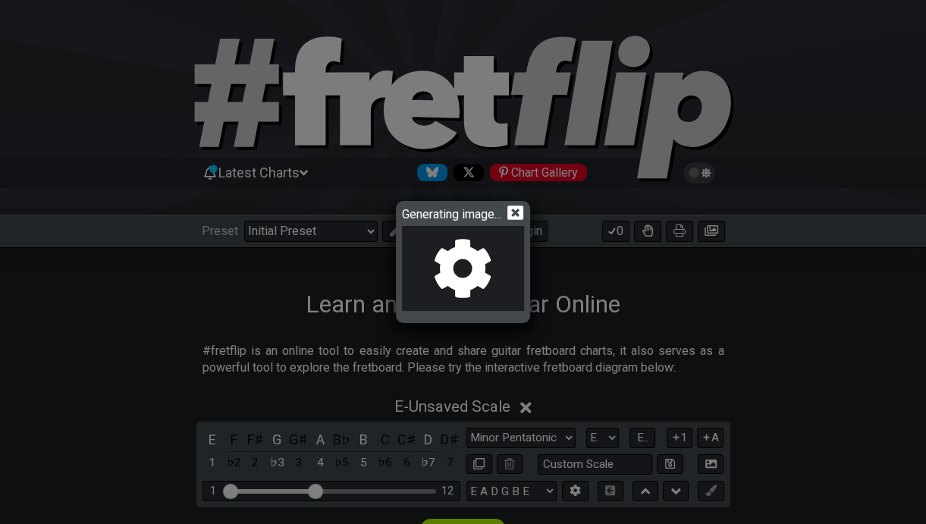
click at [514, 209] on icon at bounding box center [516, 213] width 16 height 14
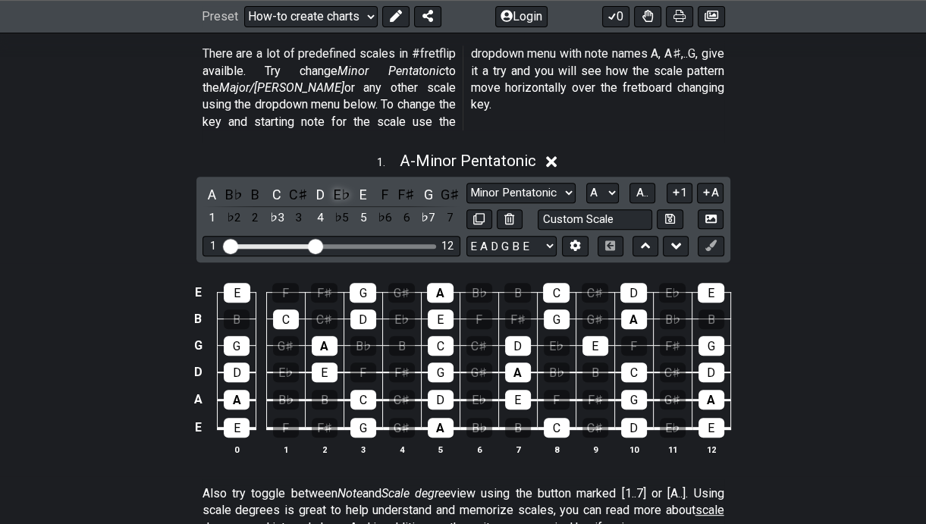
scroll to position [379, 0]
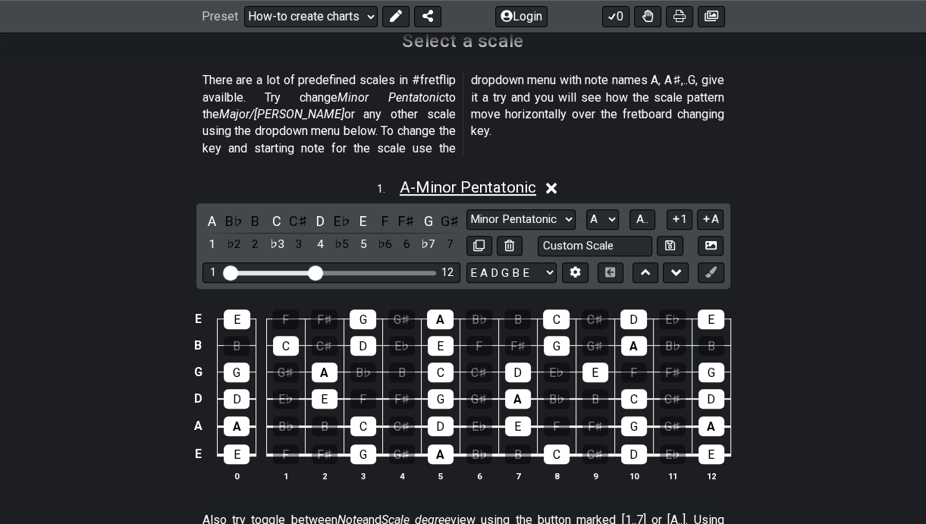
click at [423, 178] on span "A - Minor Pentatonic" at bounding box center [468, 187] width 137 height 18
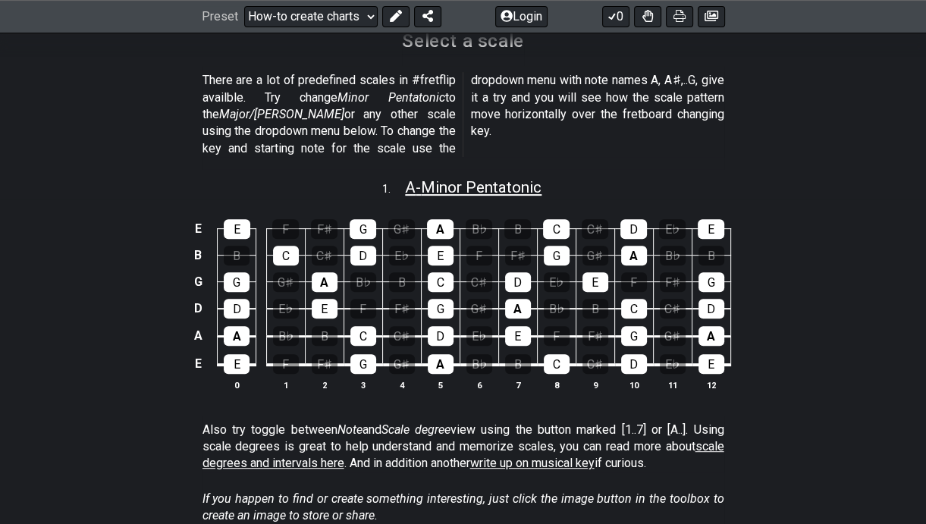
click at [479, 178] on span "A - Minor Pentatonic" at bounding box center [473, 187] width 137 height 18
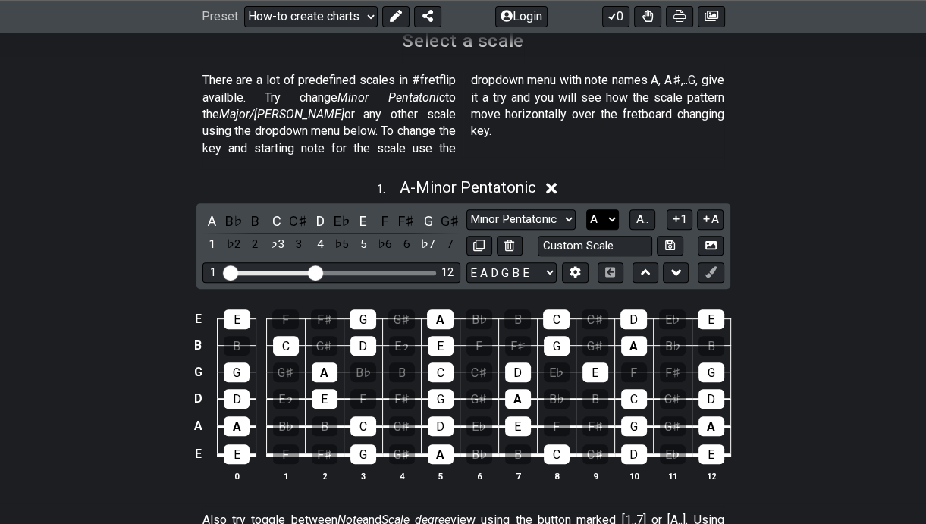
click at [603, 209] on select "A♭ A A♯ B♭ B C C♯ D♭ D D♯ E♭ E F F♯ G♭ G G♯" at bounding box center [602, 219] width 33 height 20
select select "E"
click at [586, 209] on select "A♭ A A♯ B♭ B C C♯ D♭ D D♯ E♭ E F F♯ G♭ G G♯" at bounding box center [602, 219] width 33 height 20
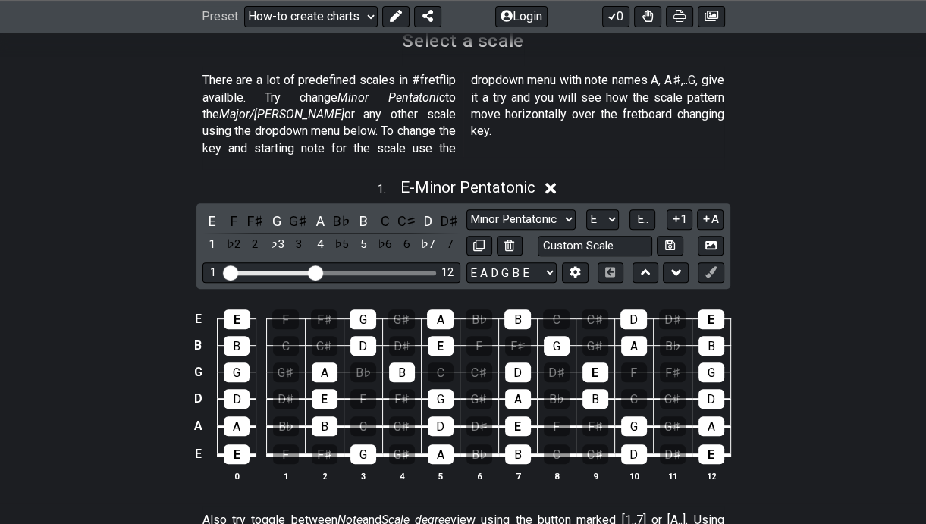
click at [182, 169] on div "1 . E - Minor Pentatonic" at bounding box center [463, 183] width 926 height 29
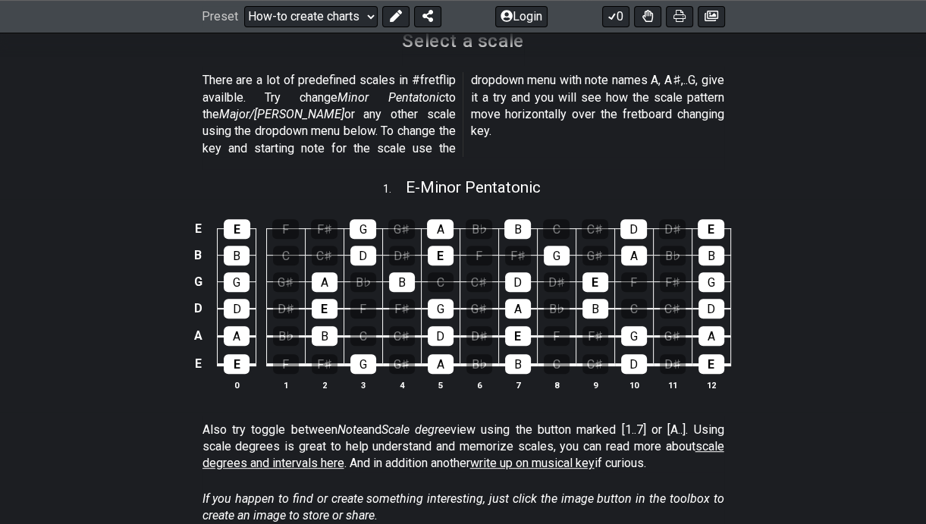
click at [152, 280] on div "E E F F♯ G G♯ A B♭ B C C♯ D D♯ E B B C C♯ D D♯ E F F♯ G G♯ A B♭ B G G G♯ A B♭ B…" at bounding box center [463, 306] width 926 height 213
click at [479, 178] on span "E - Minor Pentatonic" at bounding box center [473, 187] width 135 height 18
select select "E"
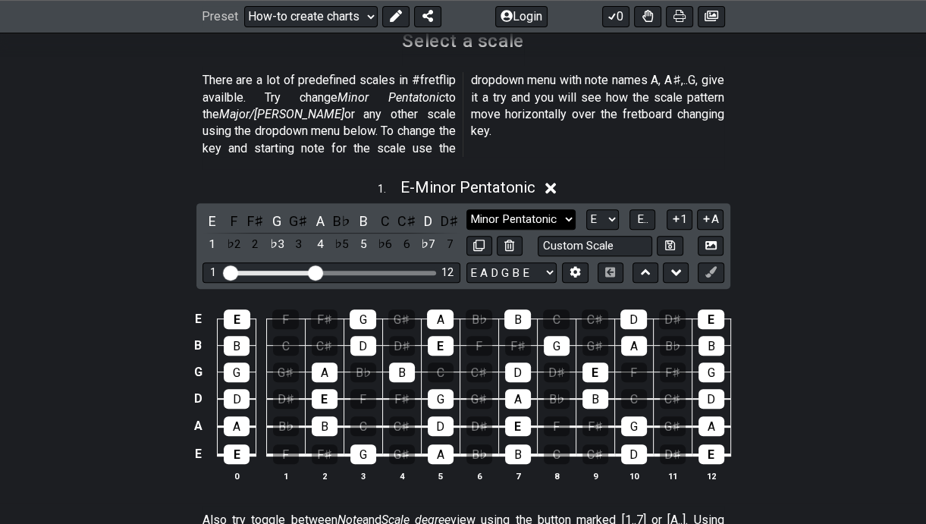
click at [534, 209] on select "Minor Pentatonic New Scale Minor Pentatonic Major Pentatonic Minor Blues Major …" at bounding box center [521, 219] width 109 height 20
select select "Major Pentatonic"
click at [467, 209] on select "Minor Pentatonic New Scale Minor Pentatonic Major Pentatonic Minor Blues Major …" at bounding box center [521, 219] width 109 height 20
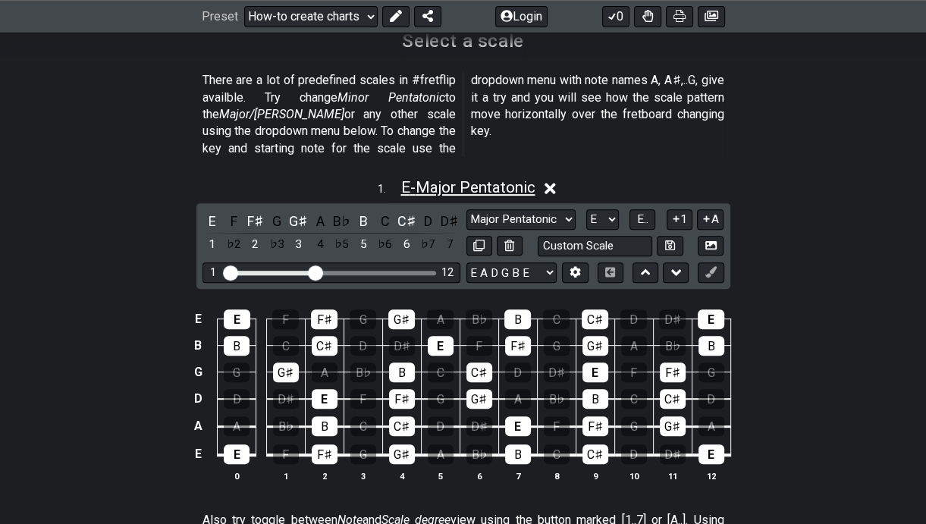
click at [467, 178] on span "E - Major Pentatonic" at bounding box center [468, 187] width 134 height 18
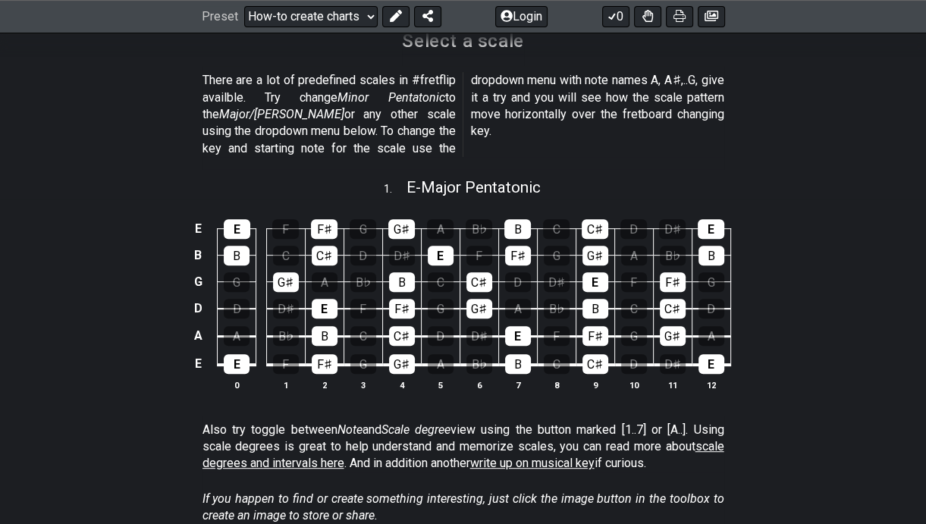
click at [107, 169] on div "1 . E - Major Pentatonic" at bounding box center [463, 183] width 926 height 29
select select "Major Pentatonic"
select select "E"
